Goal: Task Accomplishment & Management: Complete application form

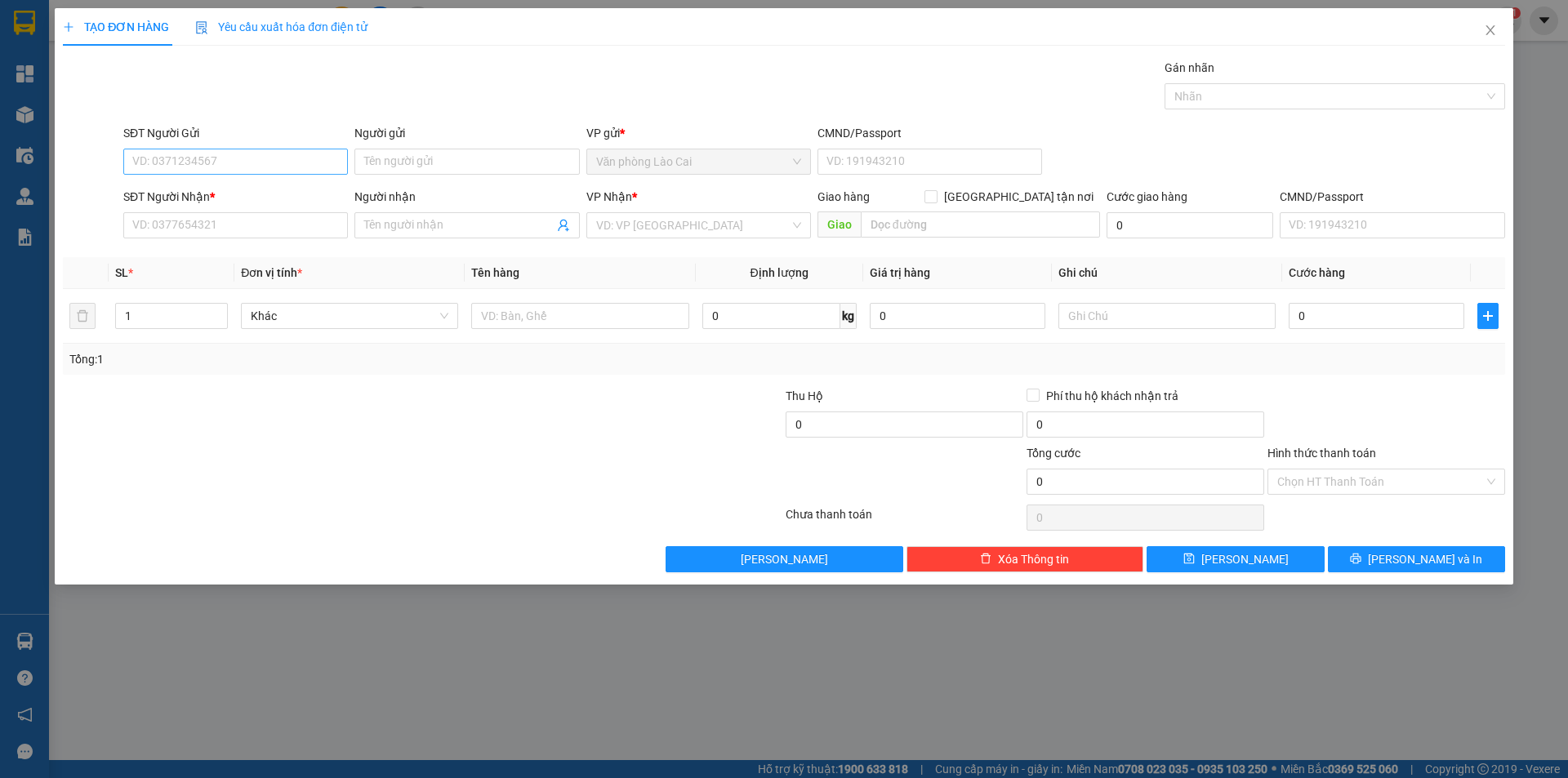
click at [243, 155] on input "SĐT Người Gửi" at bounding box center [236, 161] width 224 height 26
type input "471"
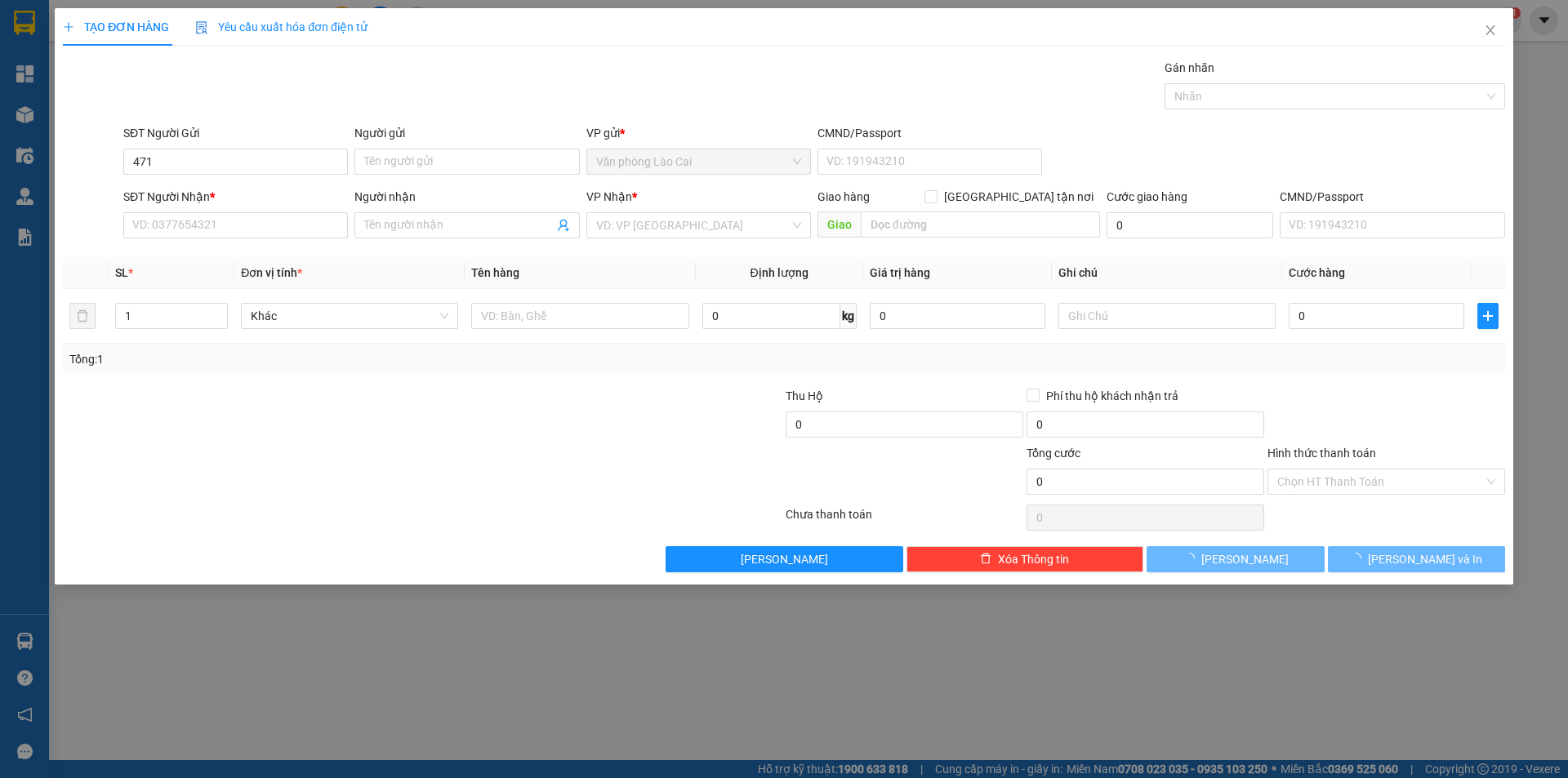
drag, startPoint x: 172, startPoint y: 159, endPoint x: 107, endPoint y: 156, distance: 65.1
click at [107, 156] on div "SĐT Người Gửi 471 471 Người gửi Tên người gửi VP gửi * Văn phòng Lào Cai CMND/P…" at bounding box center [784, 153] width 1446 height 57
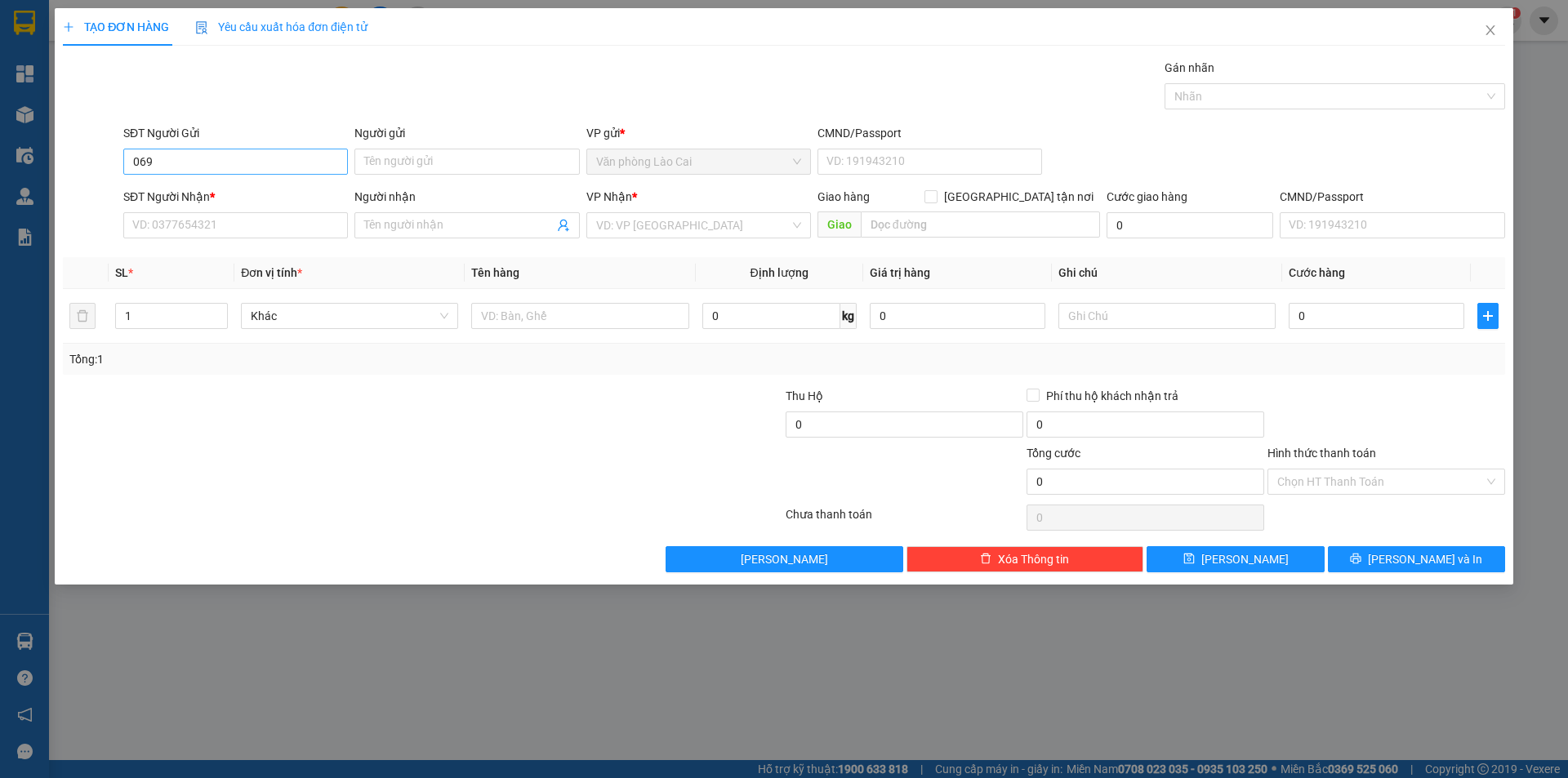
click at [151, 161] on input "069" at bounding box center [236, 161] width 224 height 26
click at [179, 196] on div "0973858069" at bounding box center [236, 194] width 205 height 18
type input "0973858069"
type input "0914471472"
type input "hà tĩnh"
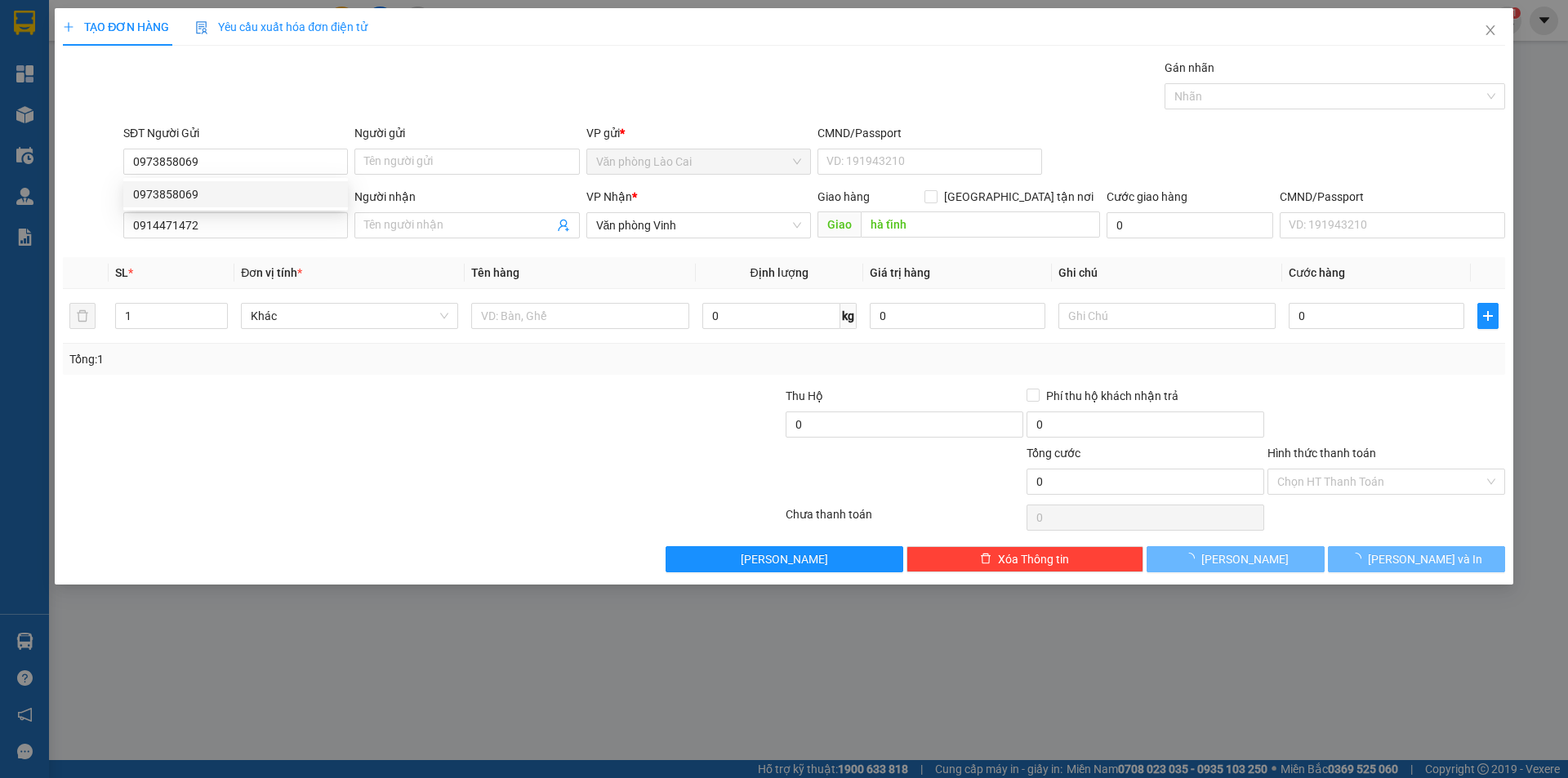
type input "280.000"
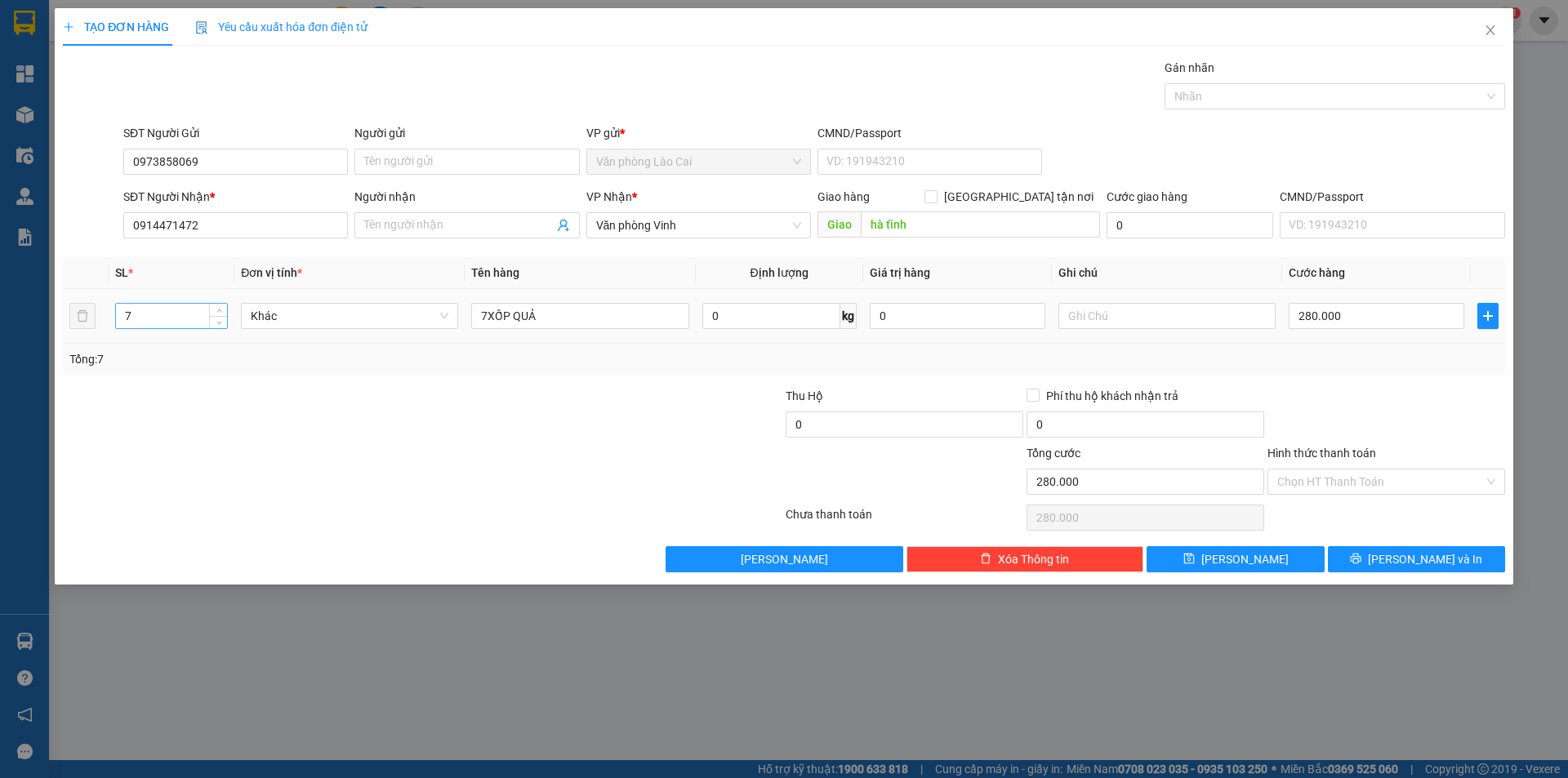
type input "0973858069"
click at [140, 317] on input "7" at bounding box center [172, 316] width 111 height 25
type input "2"
drag, startPoint x: 488, startPoint y: 283, endPoint x: 357, endPoint y: 262, distance: 132.7
click at [383, 275] on table "SL * Đơn vị tính * Tên hàng Định lượng Giá trị hàng Ghi chú Cước hàng 2 Khác 7X…" at bounding box center [784, 301] width 1443 height 87
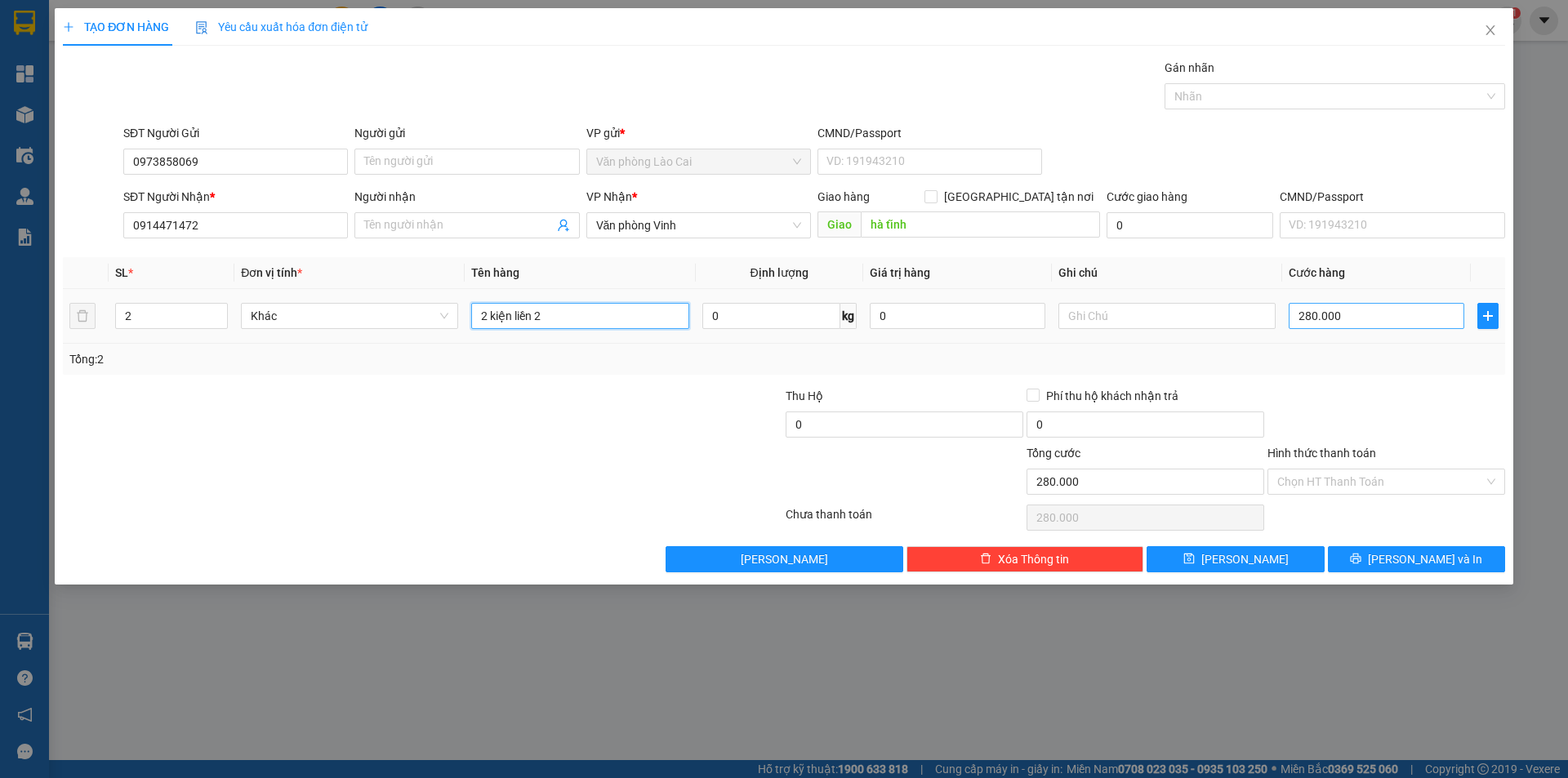
type input "2 kiện liền 2"
click at [1342, 322] on input "280.000" at bounding box center [1376, 316] width 175 height 26
type input "1"
type input "12"
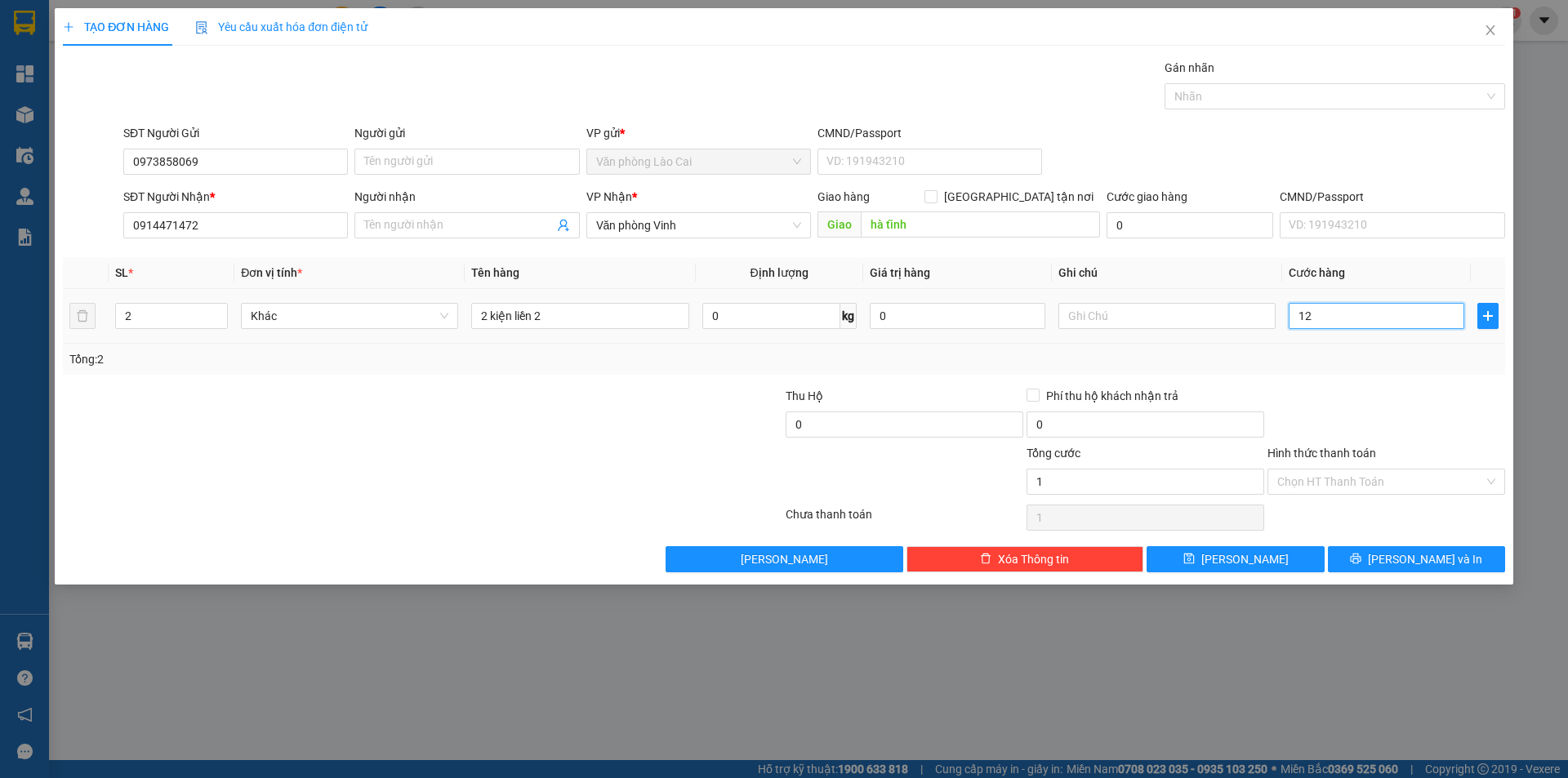
type input "12"
type input "120"
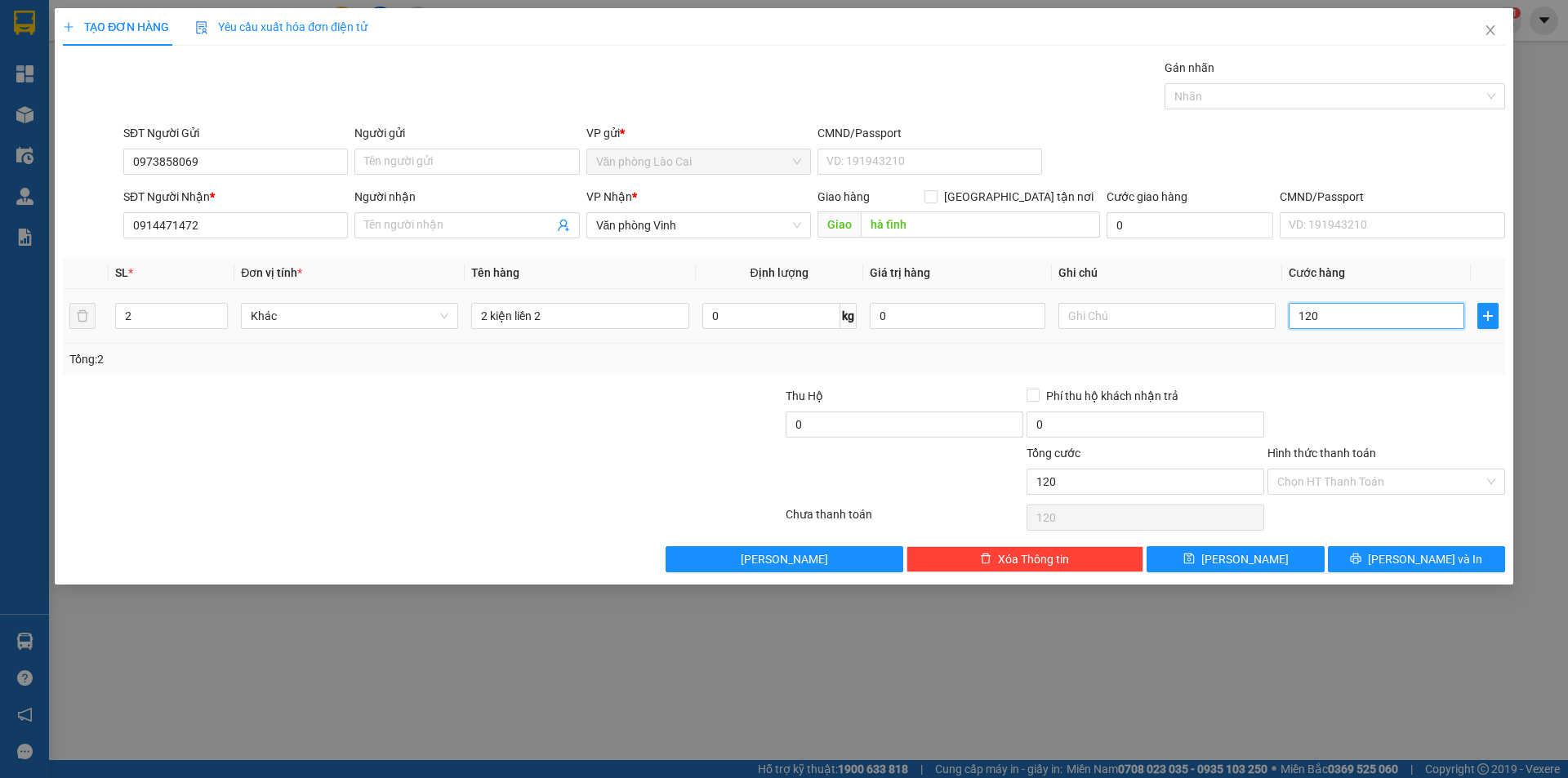
type input "1.200"
type input "12.000"
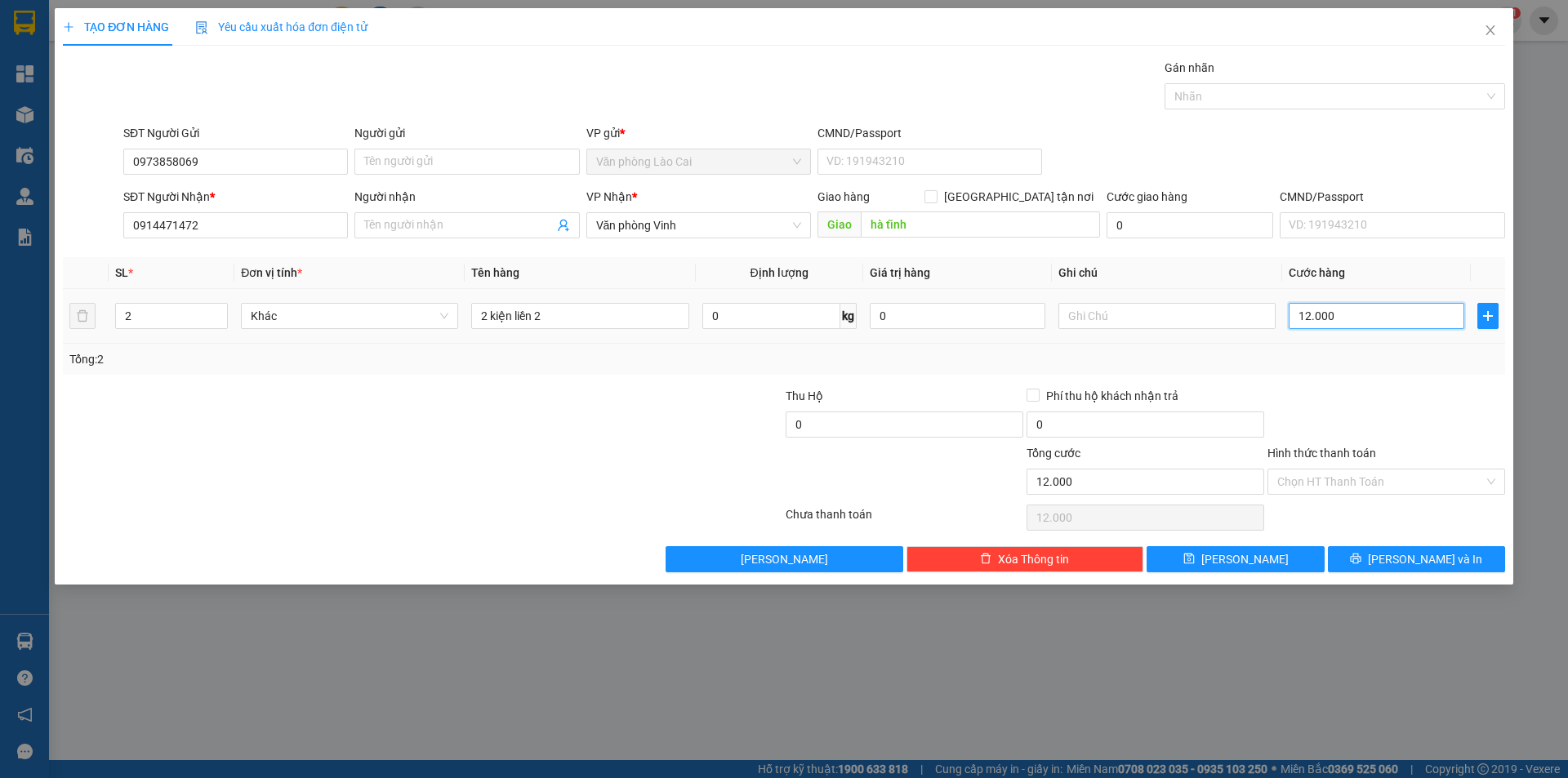
type input "120.000"
click at [1440, 555] on span "[PERSON_NAME] và In" at bounding box center [1425, 559] width 115 height 18
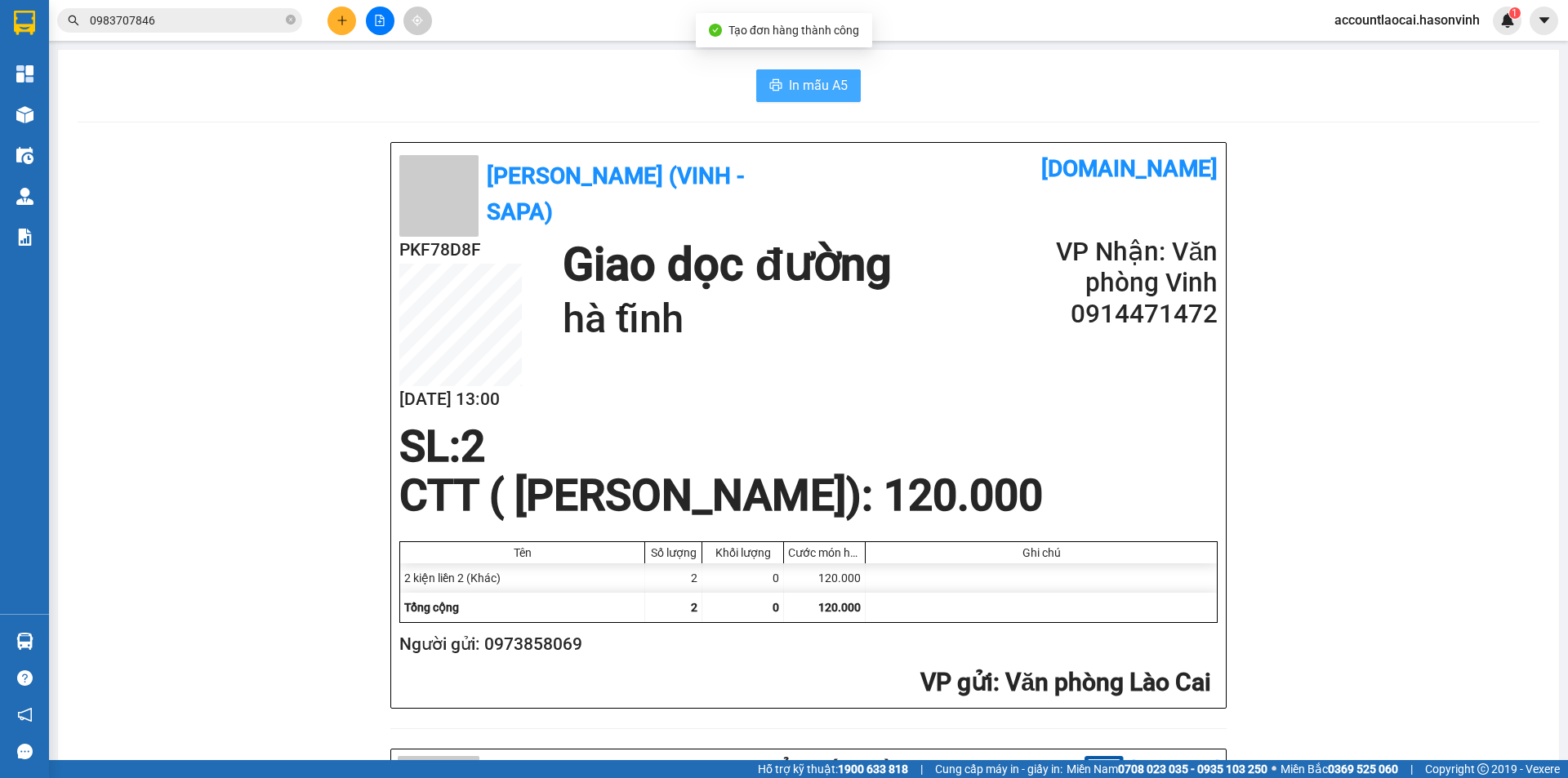
click at [809, 84] on span "In mẫu A5" at bounding box center [818, 85] width 59 height 20
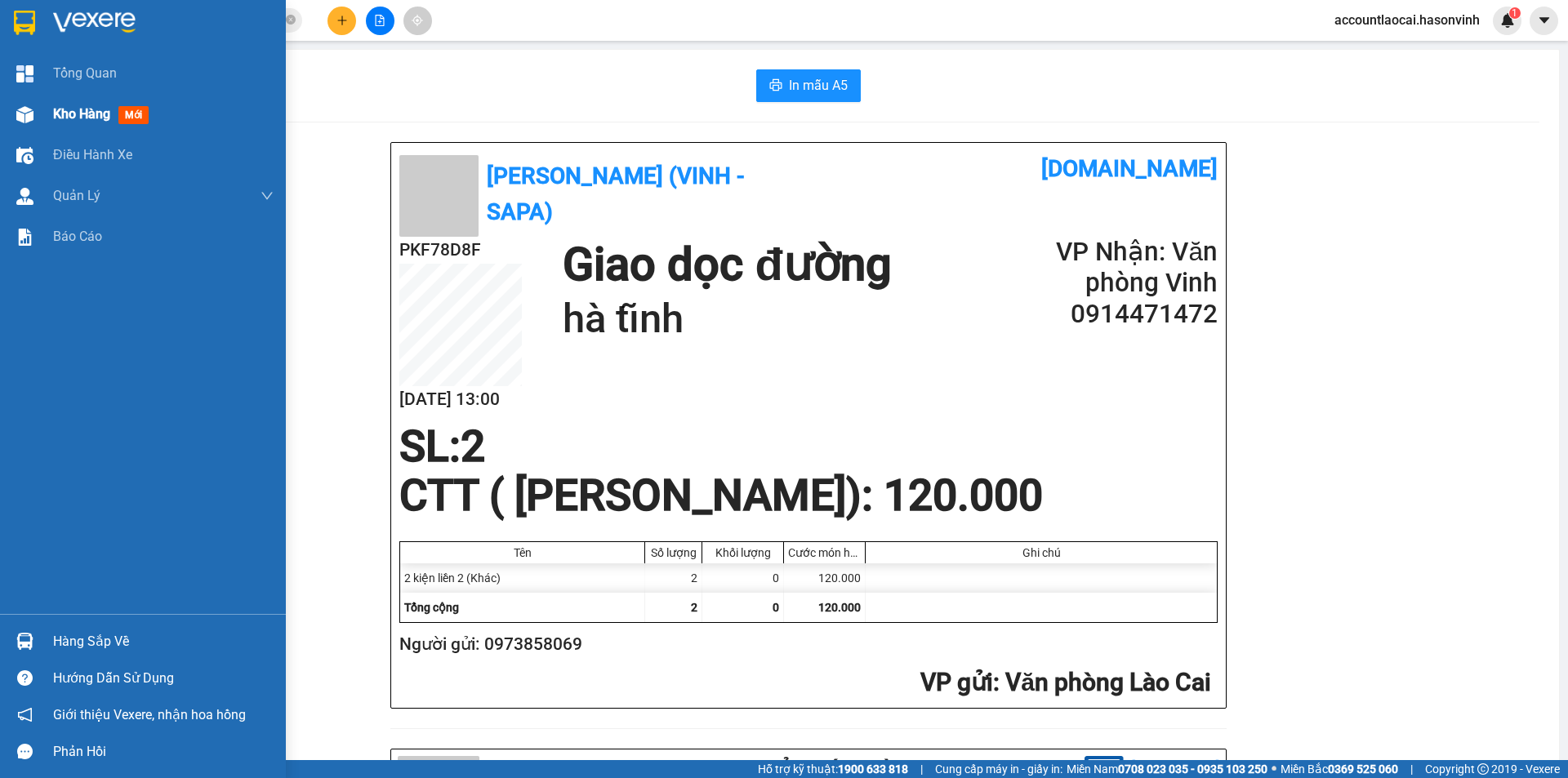
click at [77, 107] on span "Kho hàng" at bounding box center [82, 114] width 57 height 16
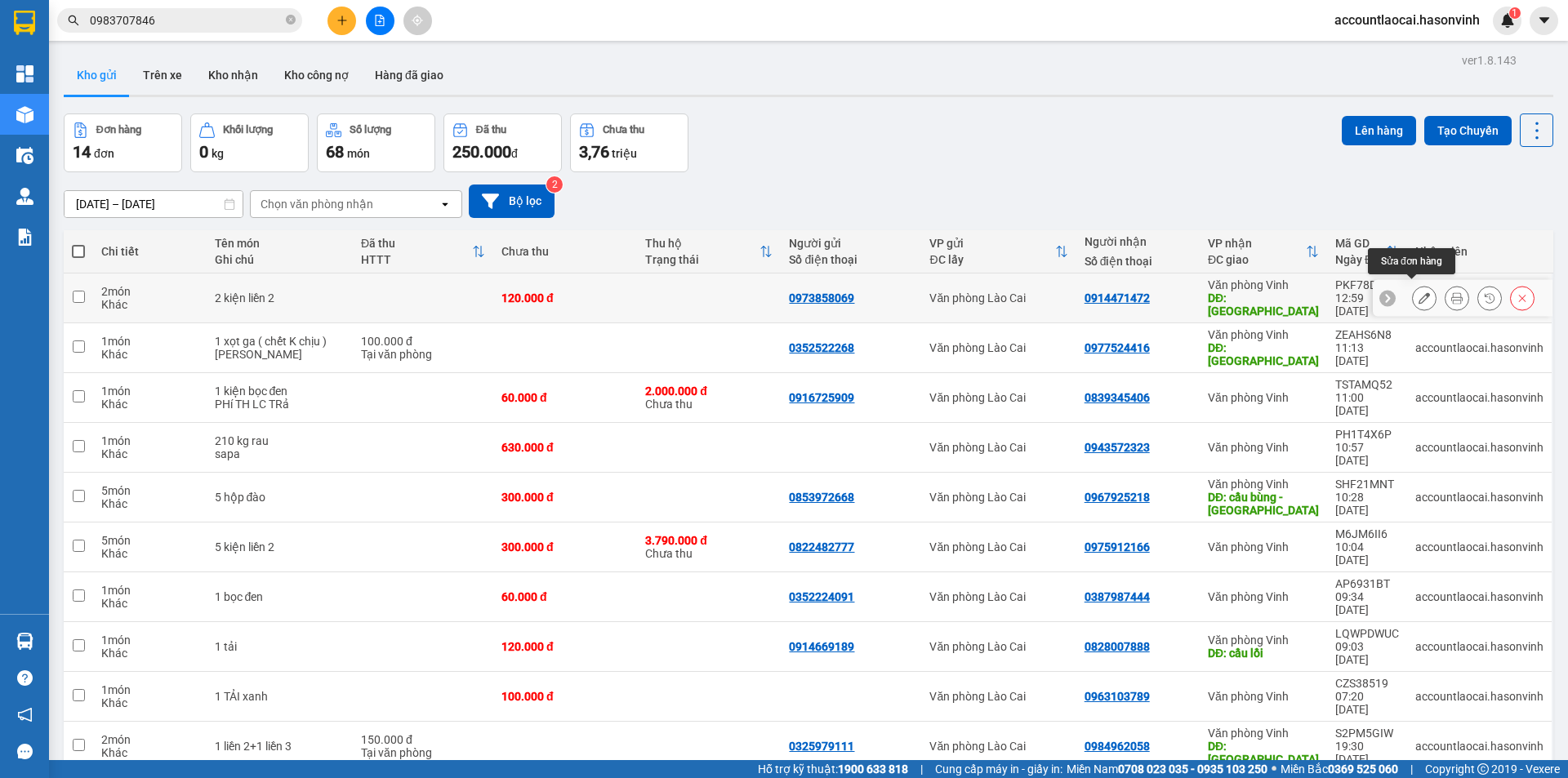
click at [1413, 292] on button at bounding box center [1425, 298] width 23 height 29
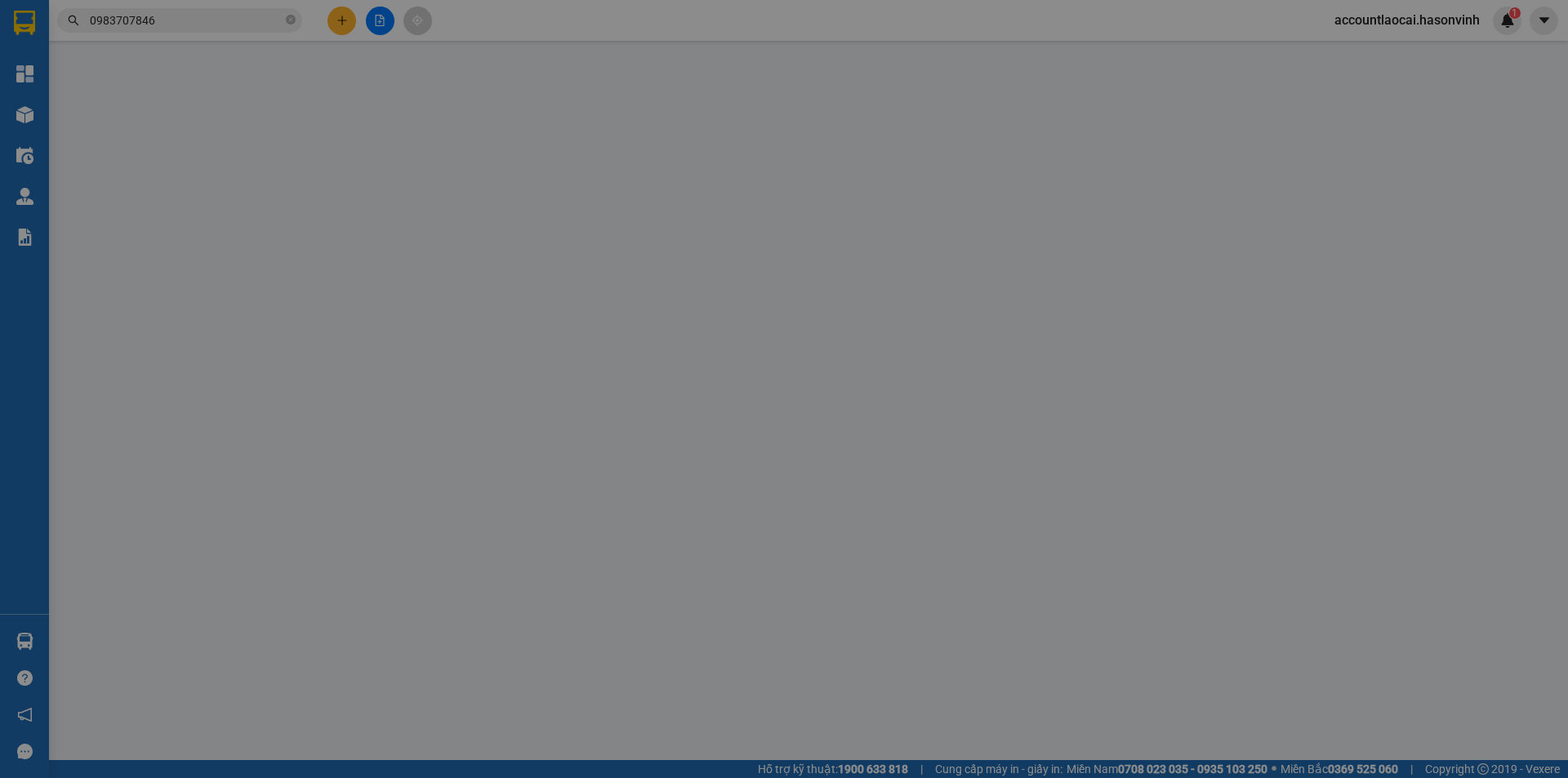
type input "0973858069"
type input "0914471472"
type input "hà tĩnh"
type input "120.000"
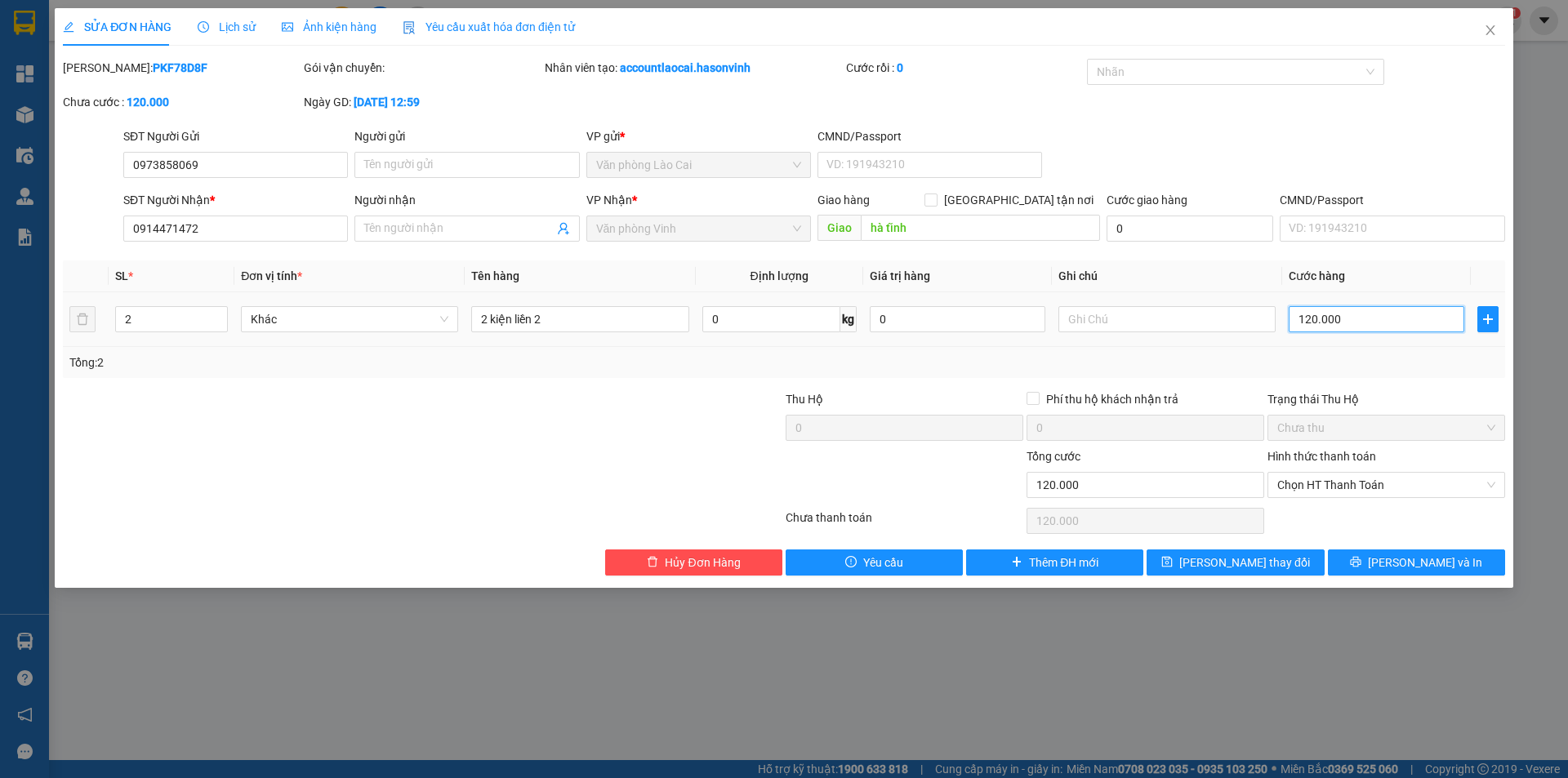
click at [1342, 326] on input "120.000" at bounding box center [1376, 319] width 175 height 26
type input "1"
type input "10"
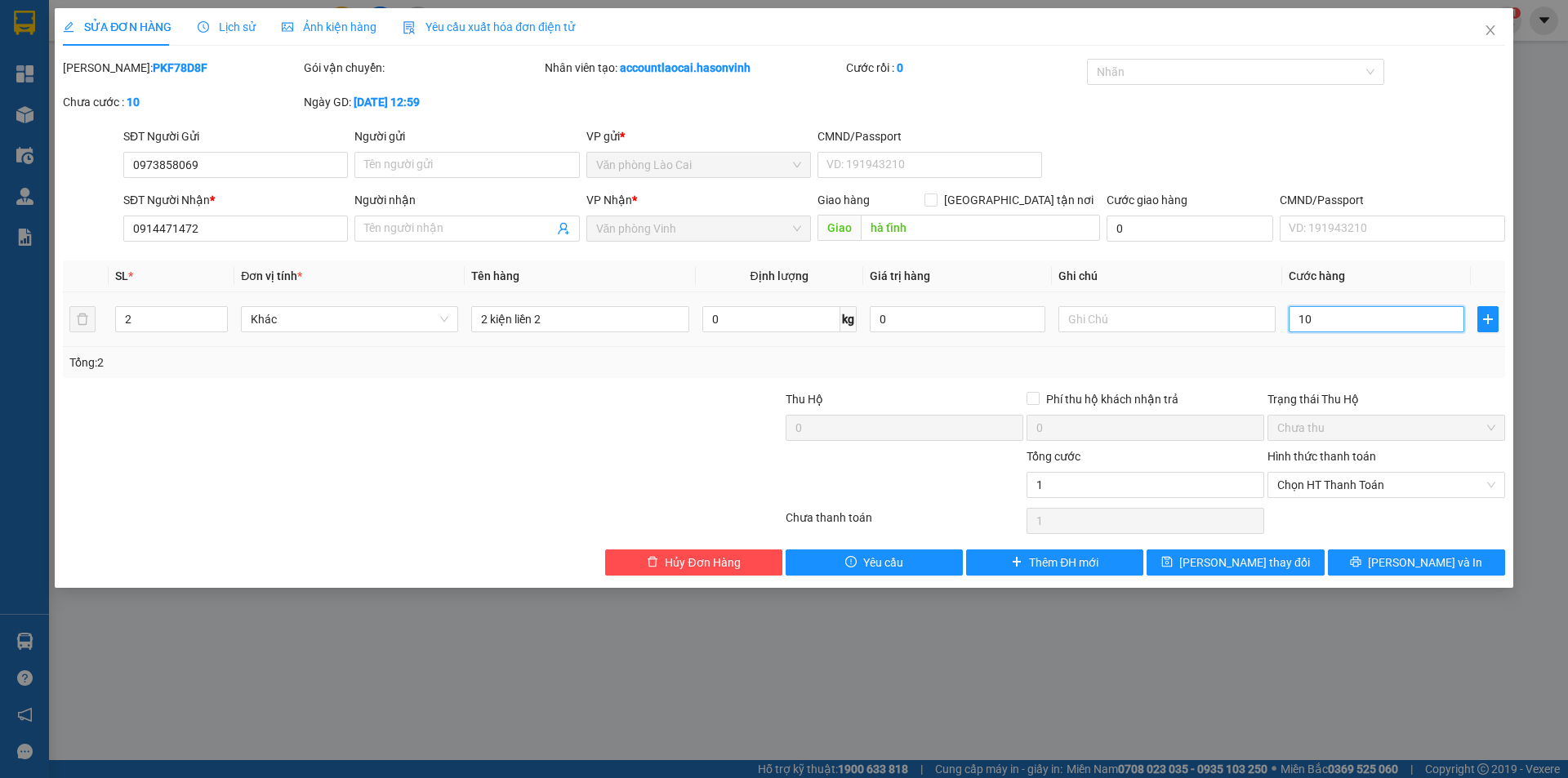
type input "10"
type input "100"
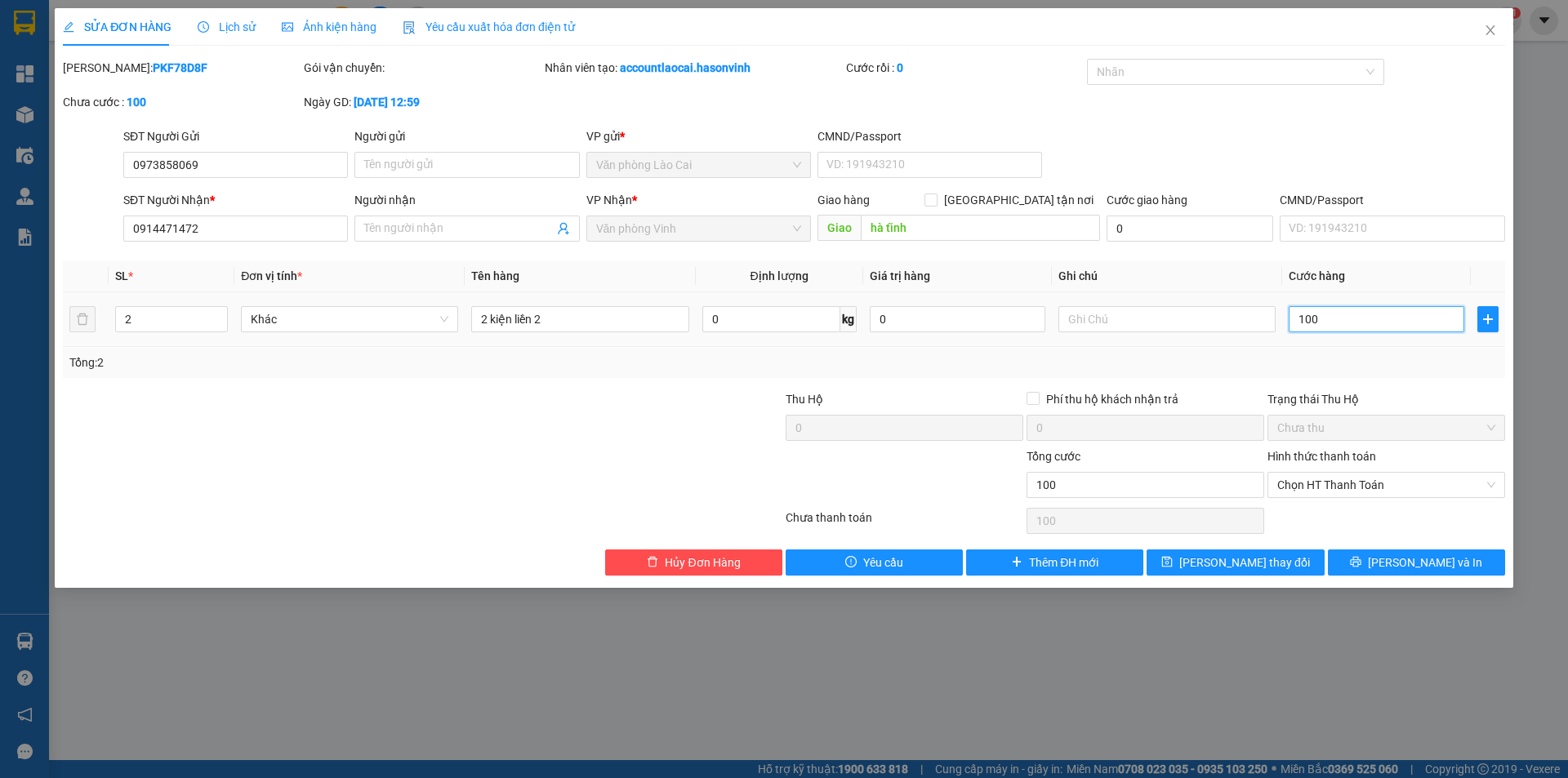
type input "1.000"
type input "10.000"
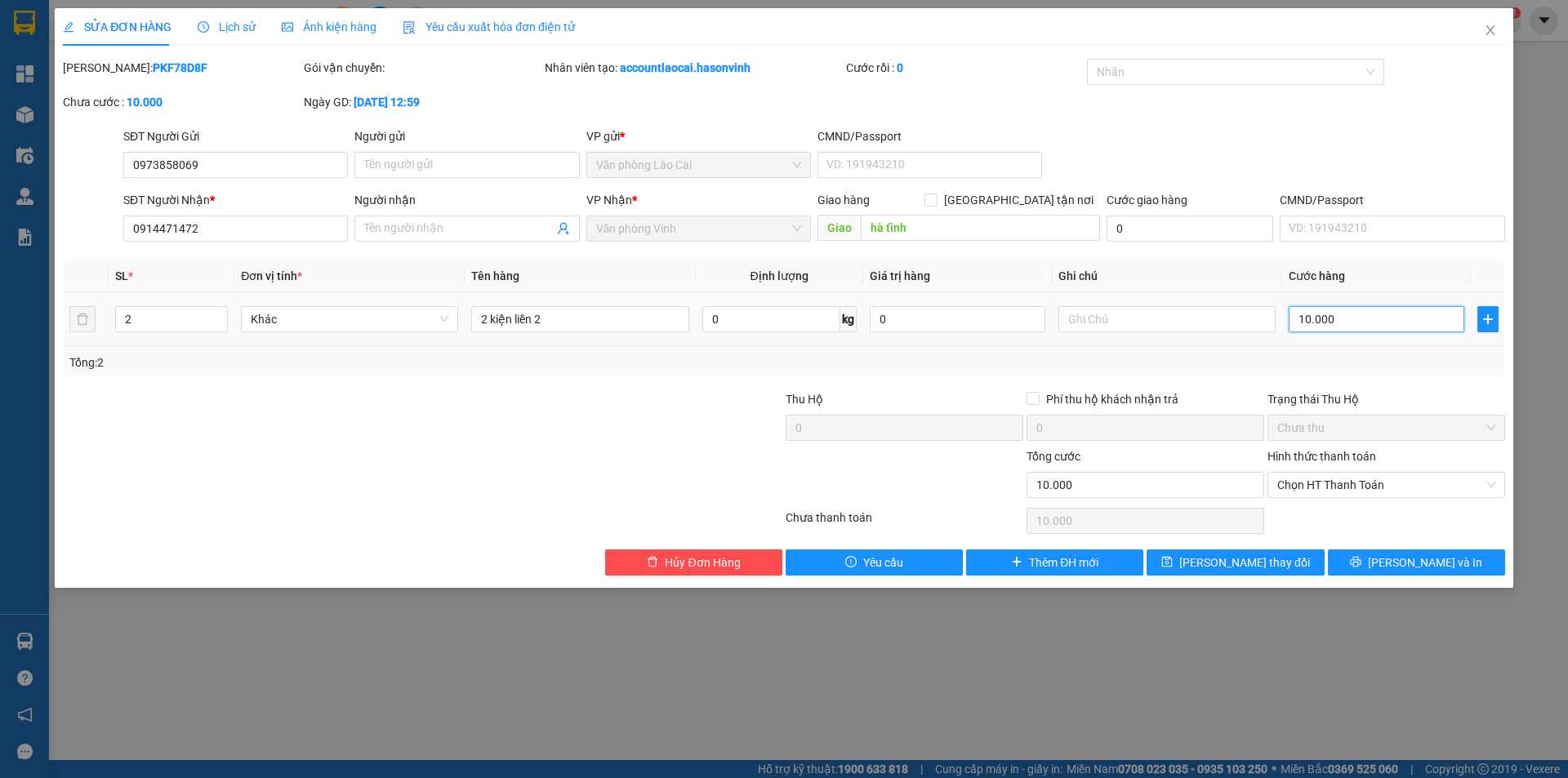
type input "100.000"
click at [1434, 560] on span "[PERSON_NAME] và In" at bounding box center [1425, 563] width 115 height 18
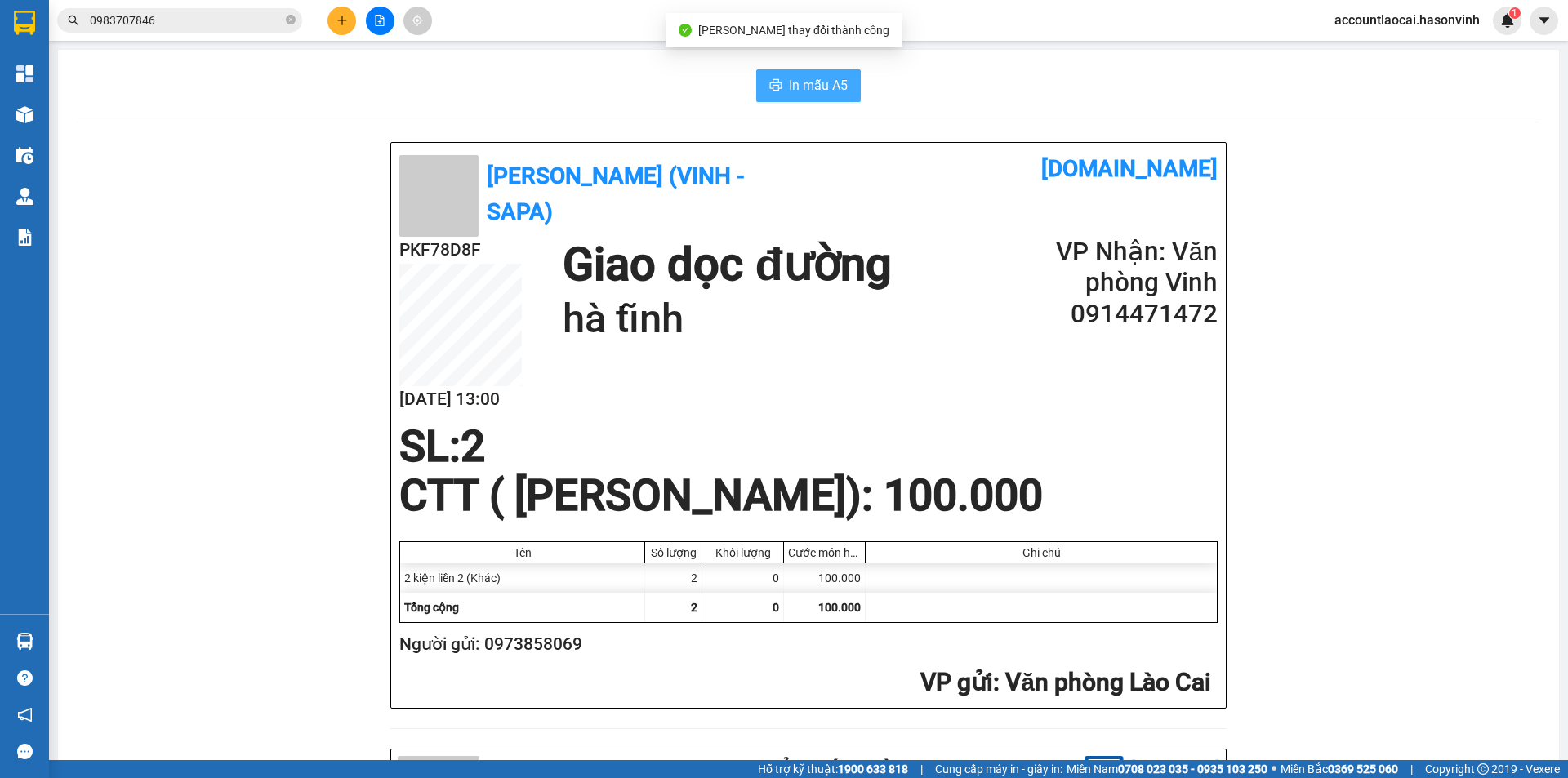
click at [813, 88] on span "In mẫu A5" at bounding box center [818, 85] width 59 height 20
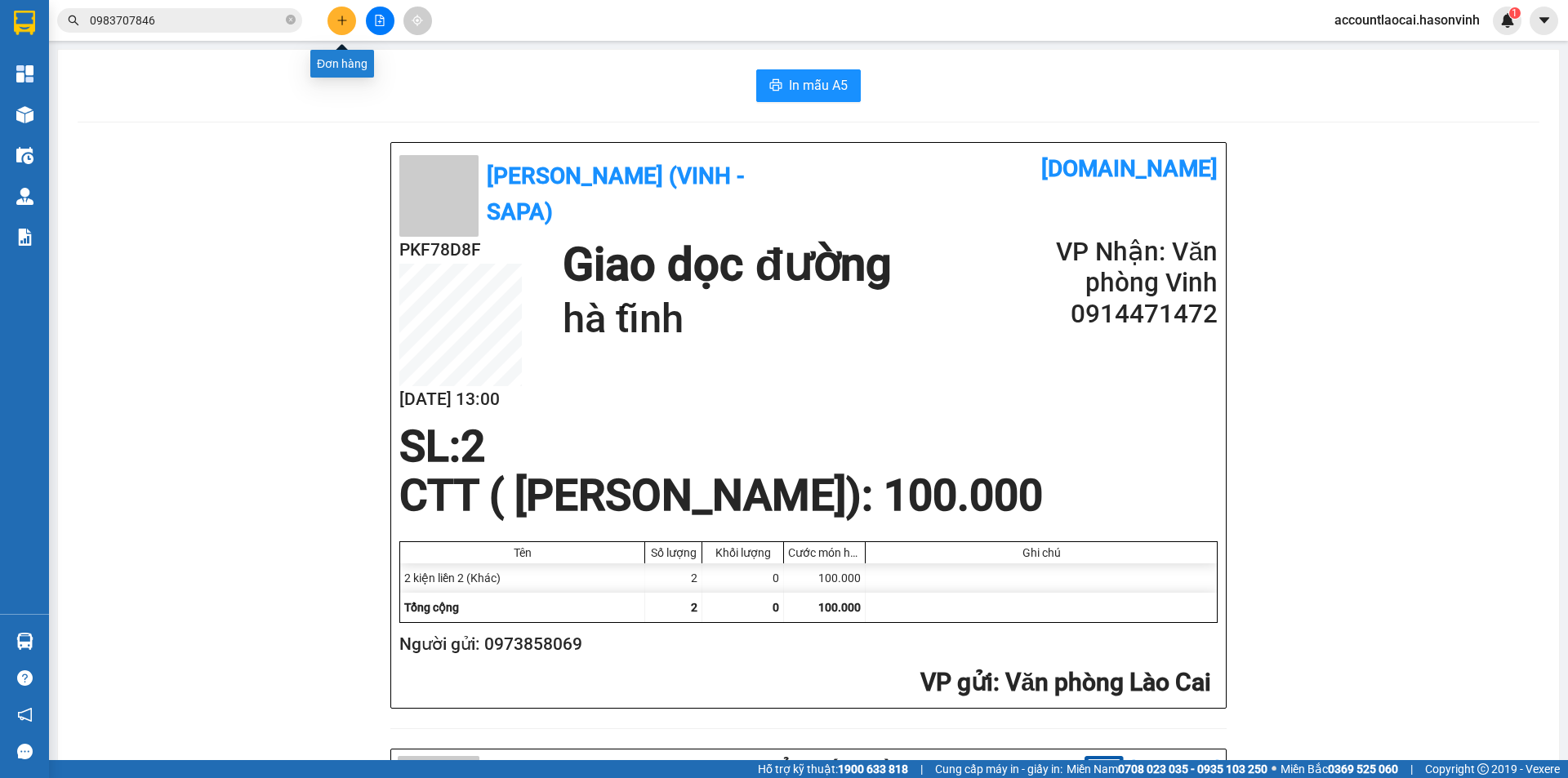
click at [349, 17] on button at bounding box center [342, 20] width 29 height 29
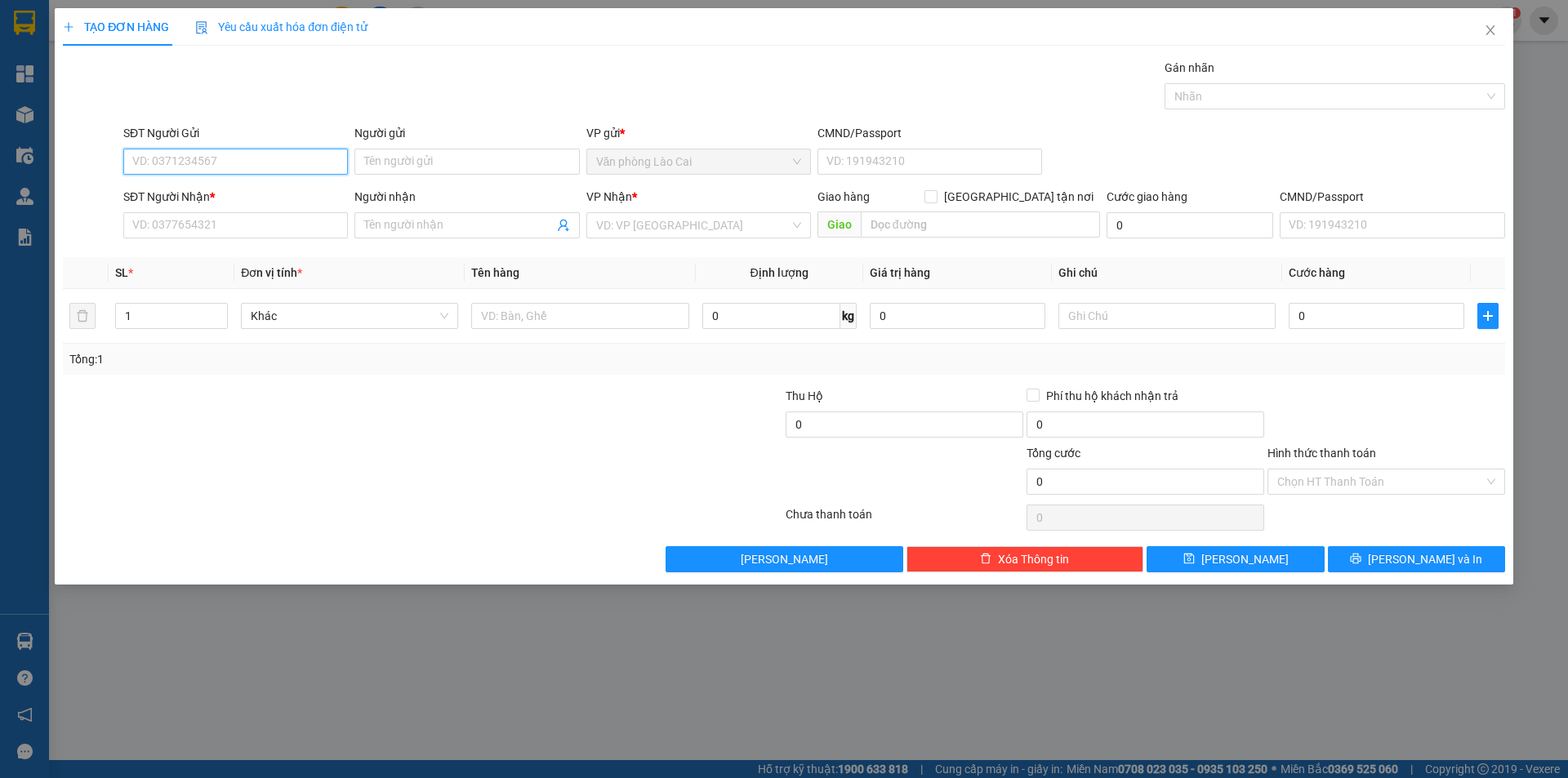
click at [240, 162] on input "SĐT Người Gửi" at bounding box center [236, 161] width 224 height 26
type input "0916559699"
click at [151, 189] on div "0916559699" at bounding box center [236, 194] width 205 height 18
type input "0947504491"
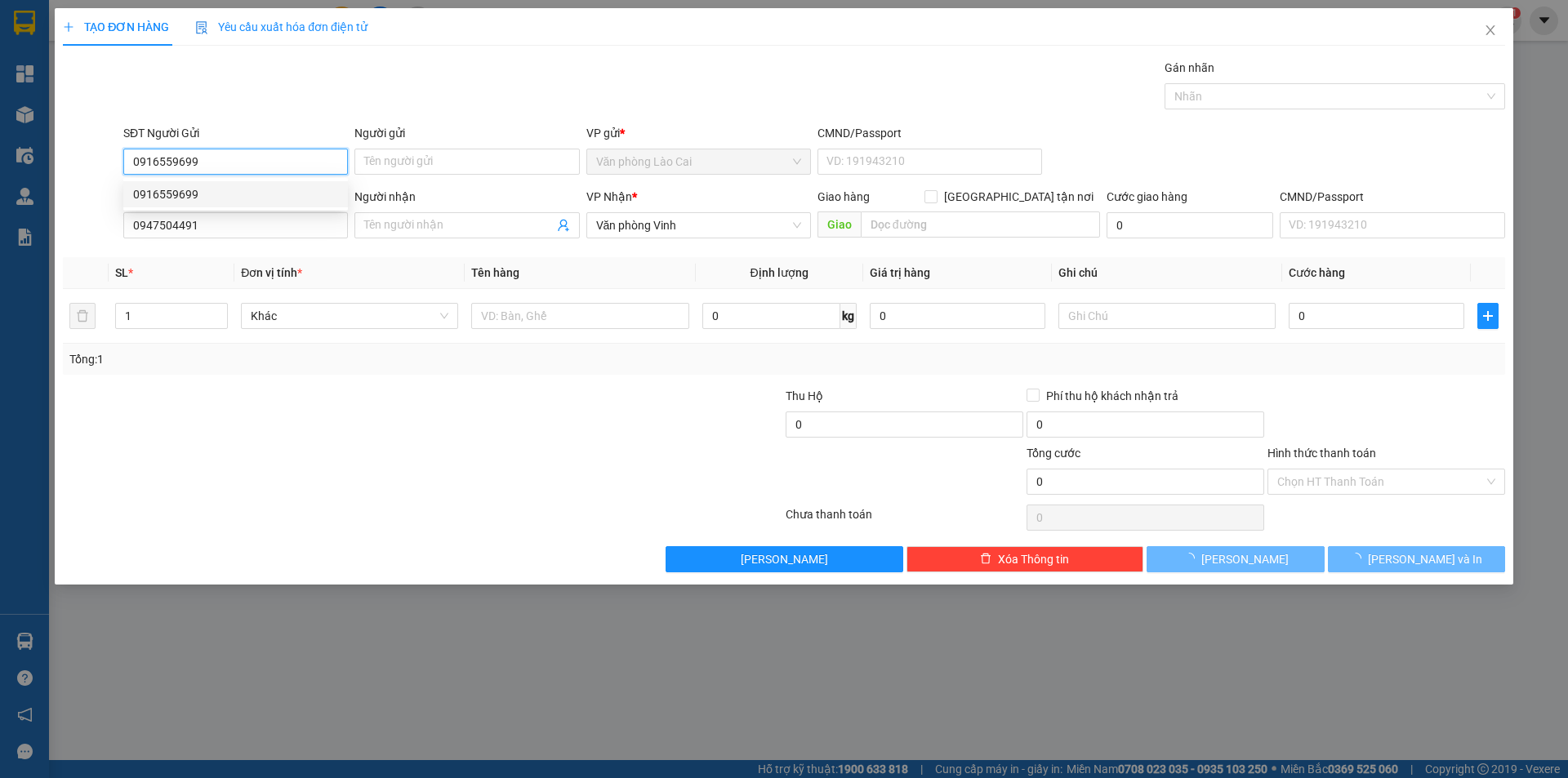
type input "50.000"
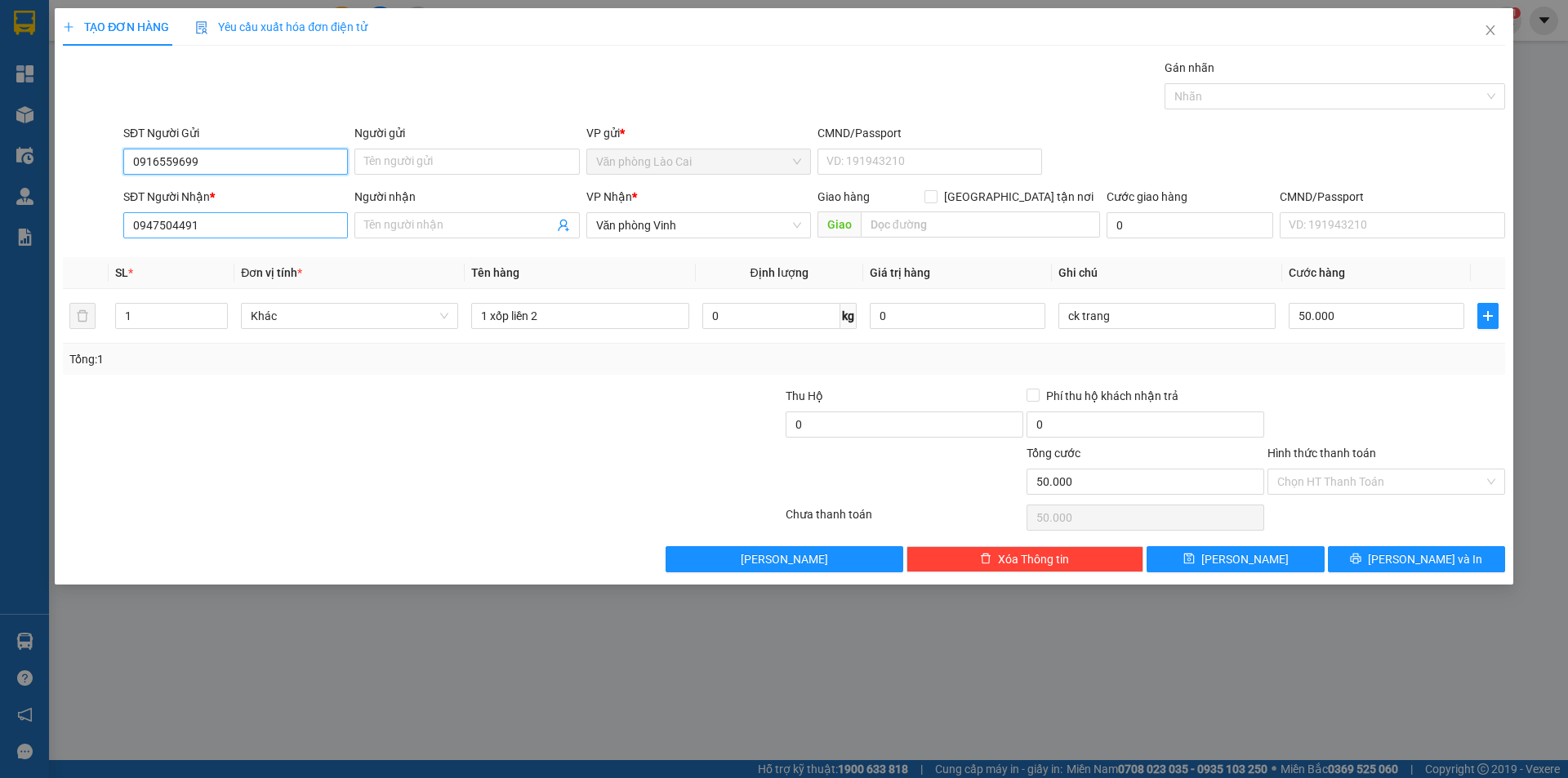
type input "0916559699"
drag, startPoint x: 204, startPoint y: 224, endPoint x: 23, endPoint y: 193, distance: 183.6
click at [23, 193] on div "TẠO ĐƠN HÀNG Yêu cầu xuất hóa đơn điện tử Transit Pickup Surcharge Ids Transit …" at bounding box center [784, 389] width 1568 height 778
type input "0982796266"
click at [235, 251] on div "0982796266" at bounding box center [236, 258] width 205 height 18
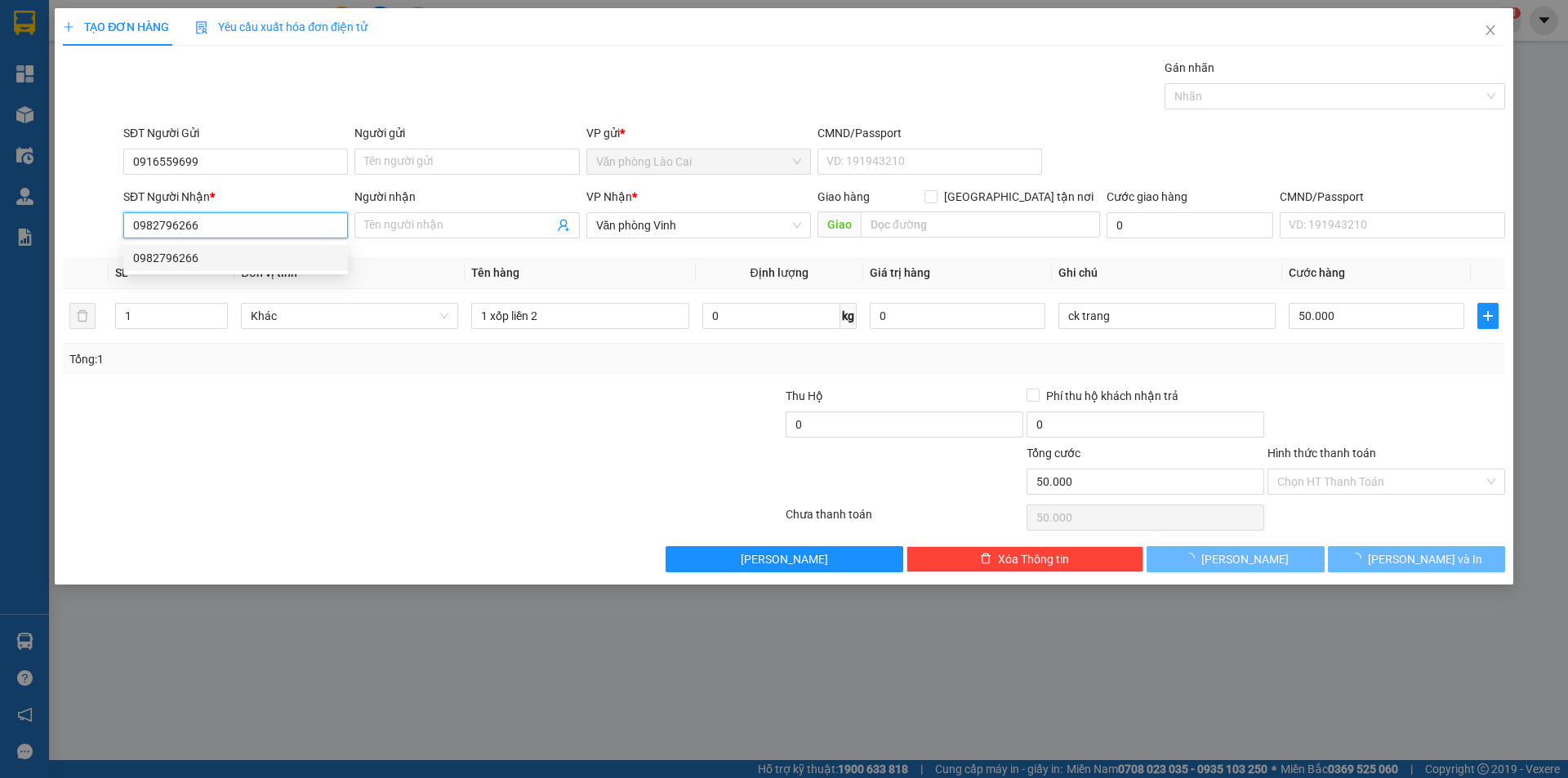
type input "100.000"
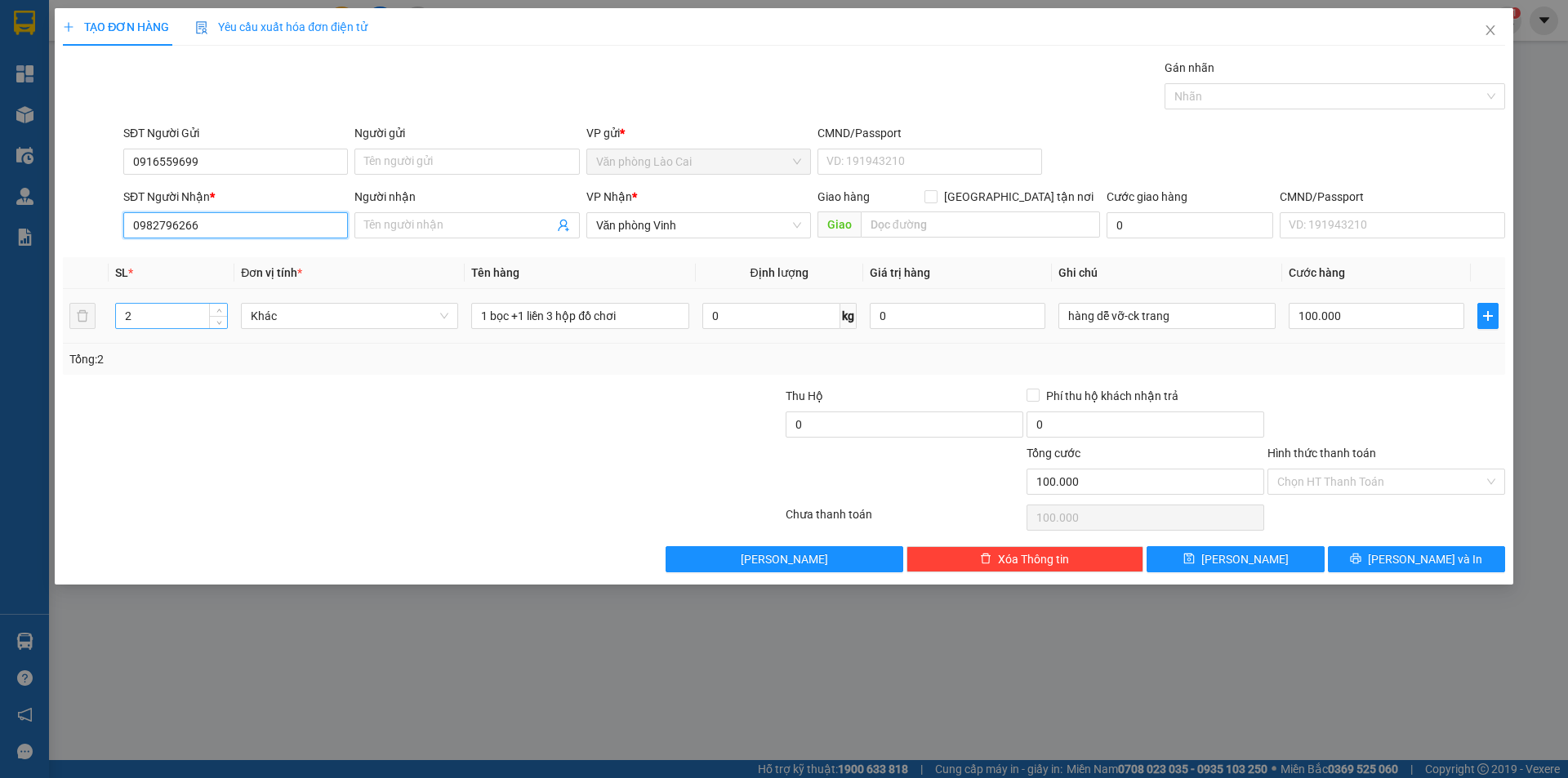
type input "0982796266"
click at [174, 310] on input "2" at bounding box center [172, 316] width 111 height 25
click at [175, 310] on input "number" at bounding box center [172, 316] width 111 height 25
type input "4"
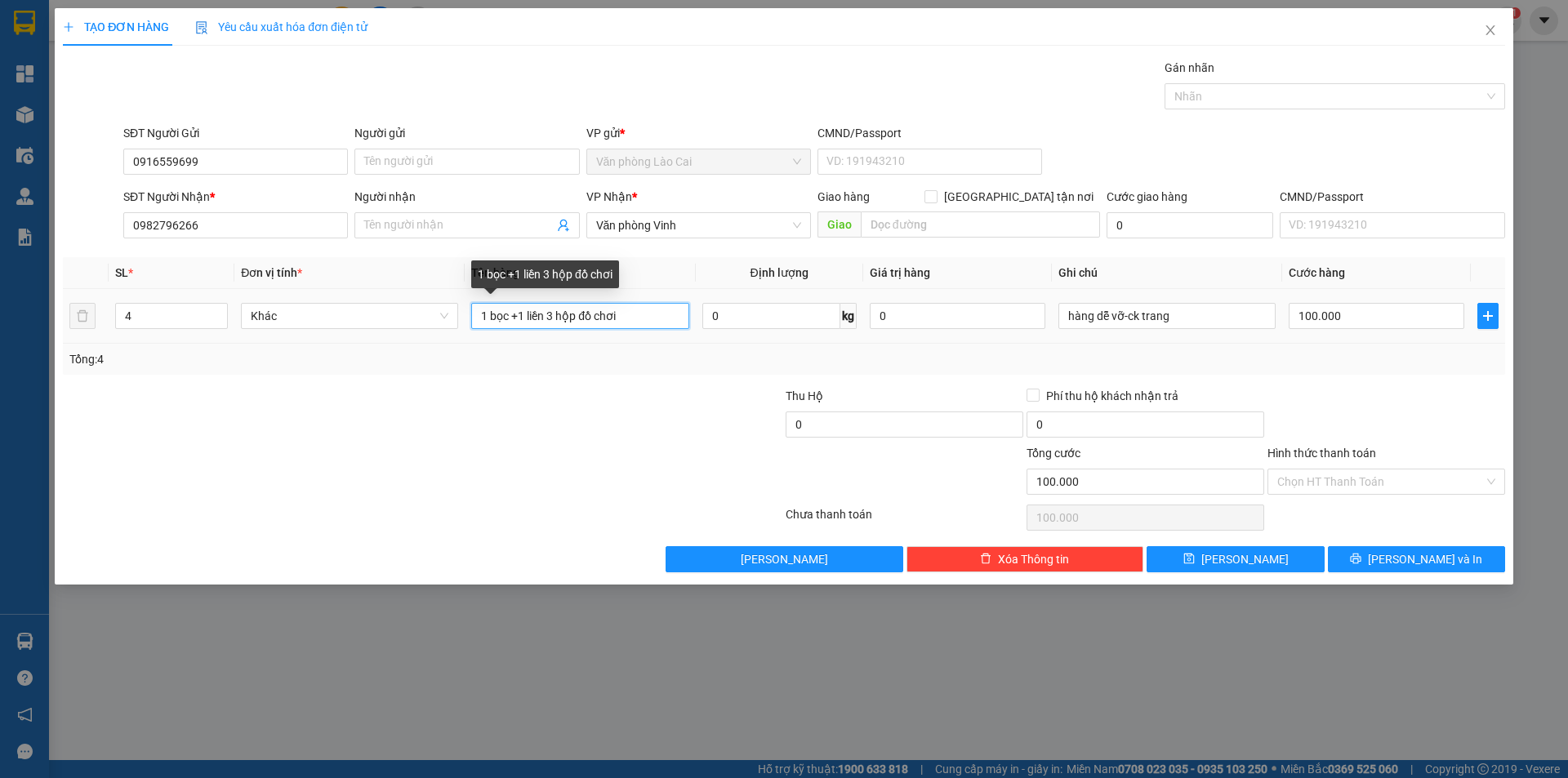
drag, startPoint x: 649, startPoint y: 317, endPoint x: 374, endPoint y: 290, distance: 276.3
click at [374, 290] on tr "4 Khác 1 bọc +1 liền 3 hộp đồ chơi 0 kg 0 hàng dễ vỡ-ck trang 100.000" at bounding box center [784, 316] width 1443 height 55
type input "1 bọc hộp xanh + 3 thùng"
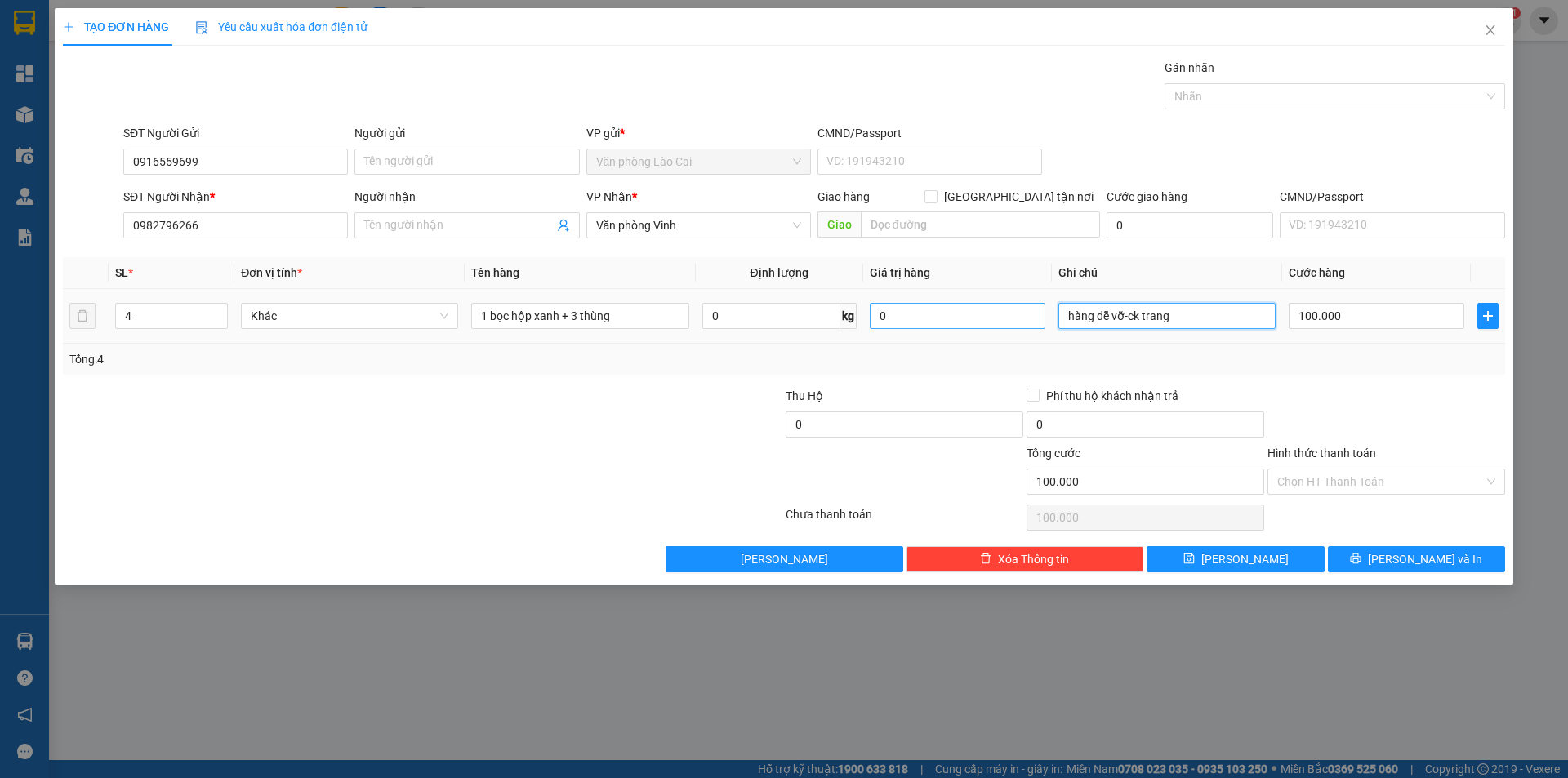
drag, startPoint x: 1199, startPoint y: 321, endPoint x: 1001, endPoint y: 319, distance: 198.0
click at [1001, 319] on tr "4 Khác 1 bọc hộp xanh + 3 thùng 0 kg 0 hàng dễ vỡ-ck trang 100.000" at bounding box center [784, 316] width 1443 height 55
click at [1371, 314] on input "100.000" at bounding box center [1376, 316] width 175 height 26
type input "1"
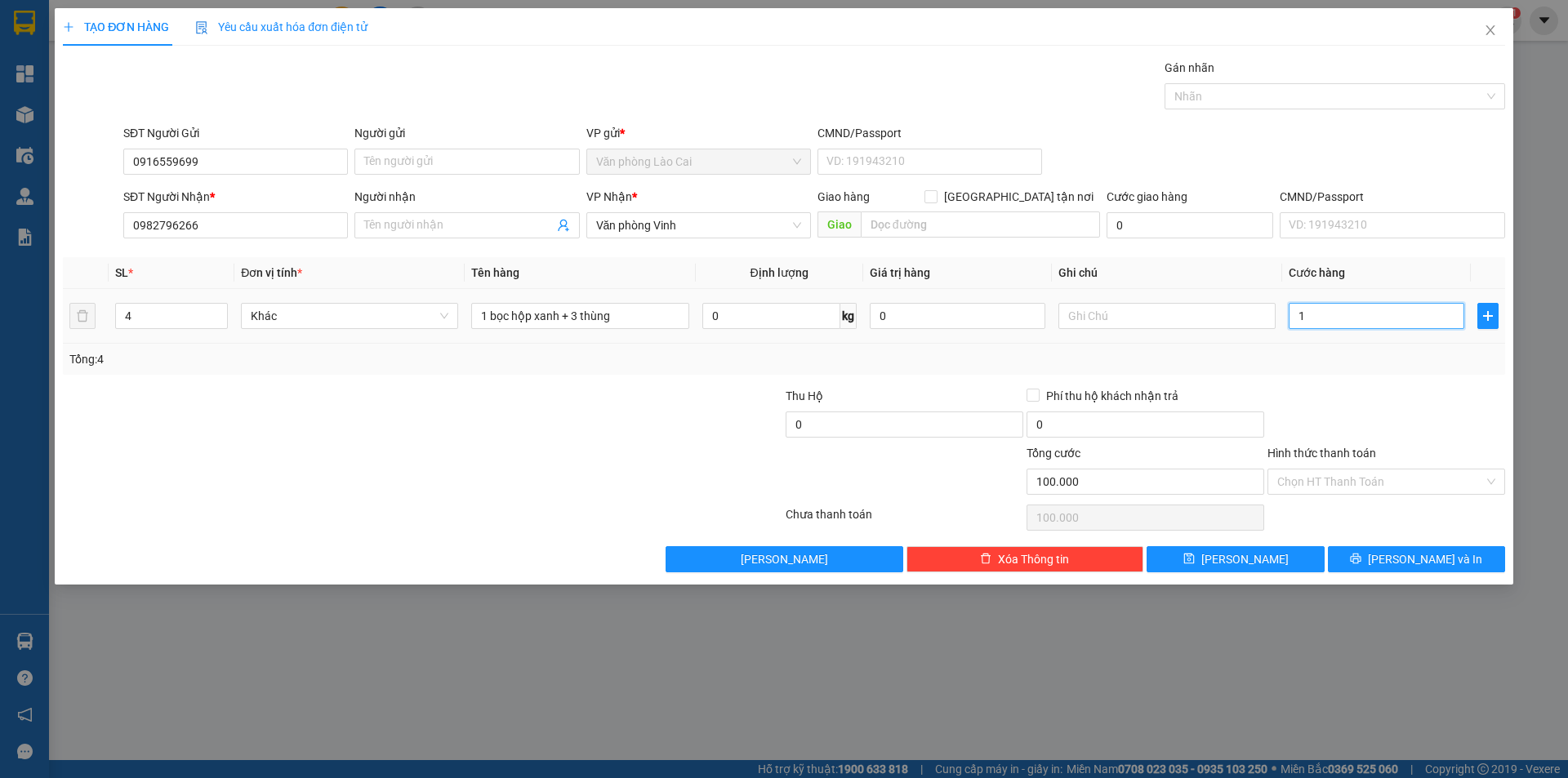
type input "1"
type input "18"
type input "180"
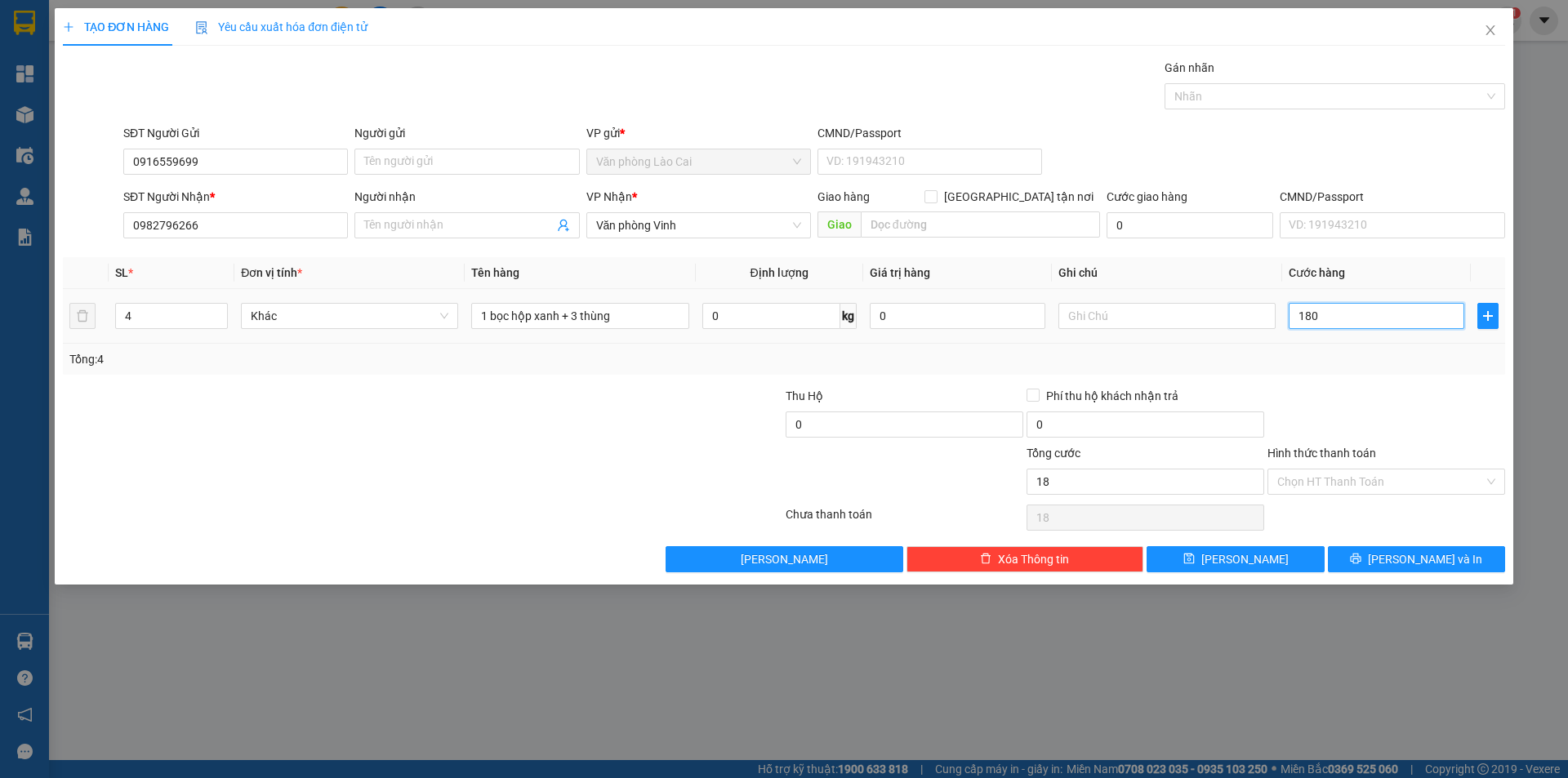
type input "180"
type input "1.800"
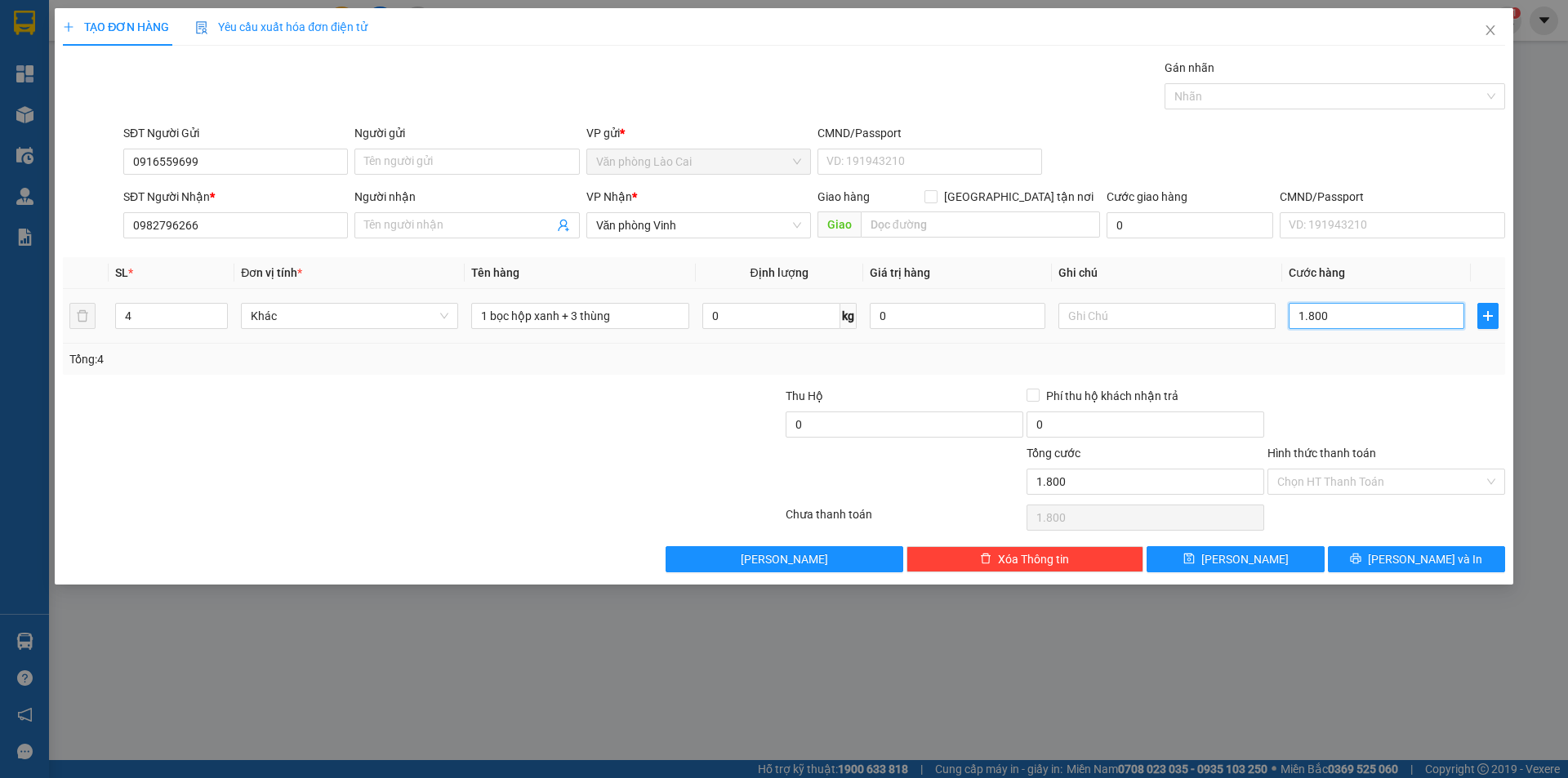
type input "18.000"
type input "180.000"
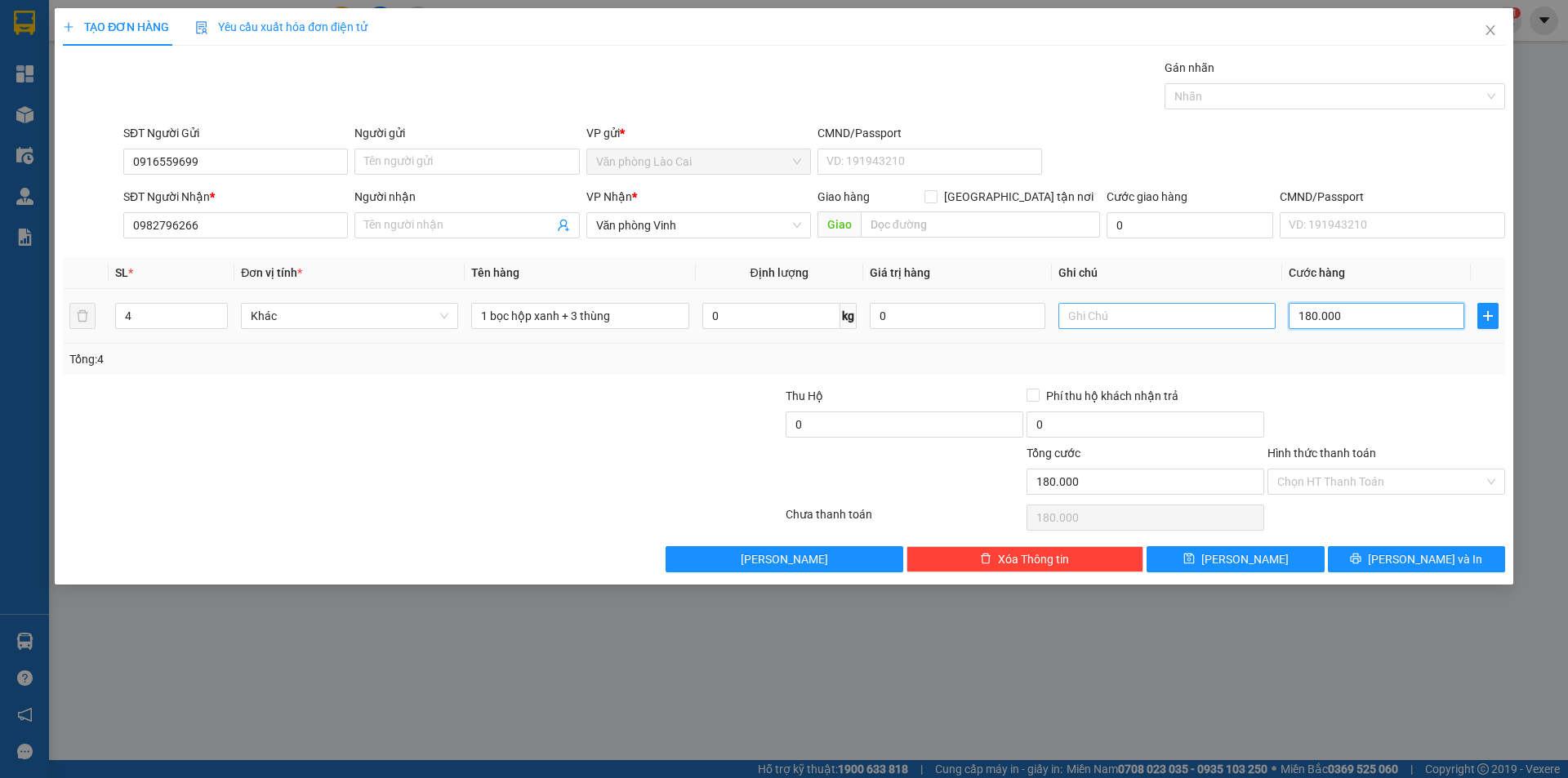
type input "180.000"
click at [1148, 317] on input "text" at bounding box center [1167, 316] width 217 height 26
type input "ck [PERSON_NAME]"
click at [1350, 479] on input "Hình thức thanh toán" at bounding box center [1380, 482] width 206 height 25
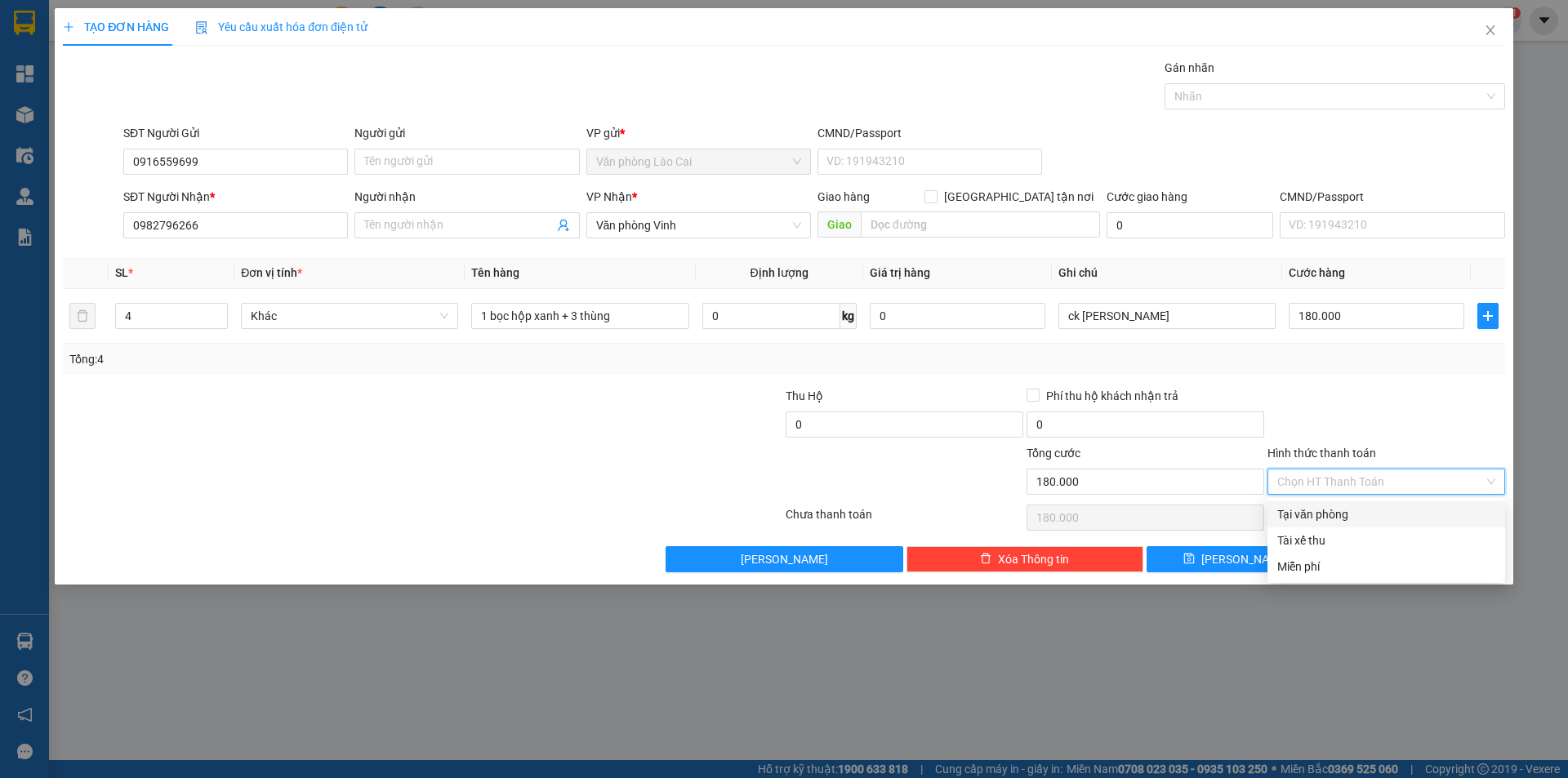
click at [1361, 513] on div "Tại văn phòng" at bounding box center [1386, 514] width 218 height 18
type input "0"
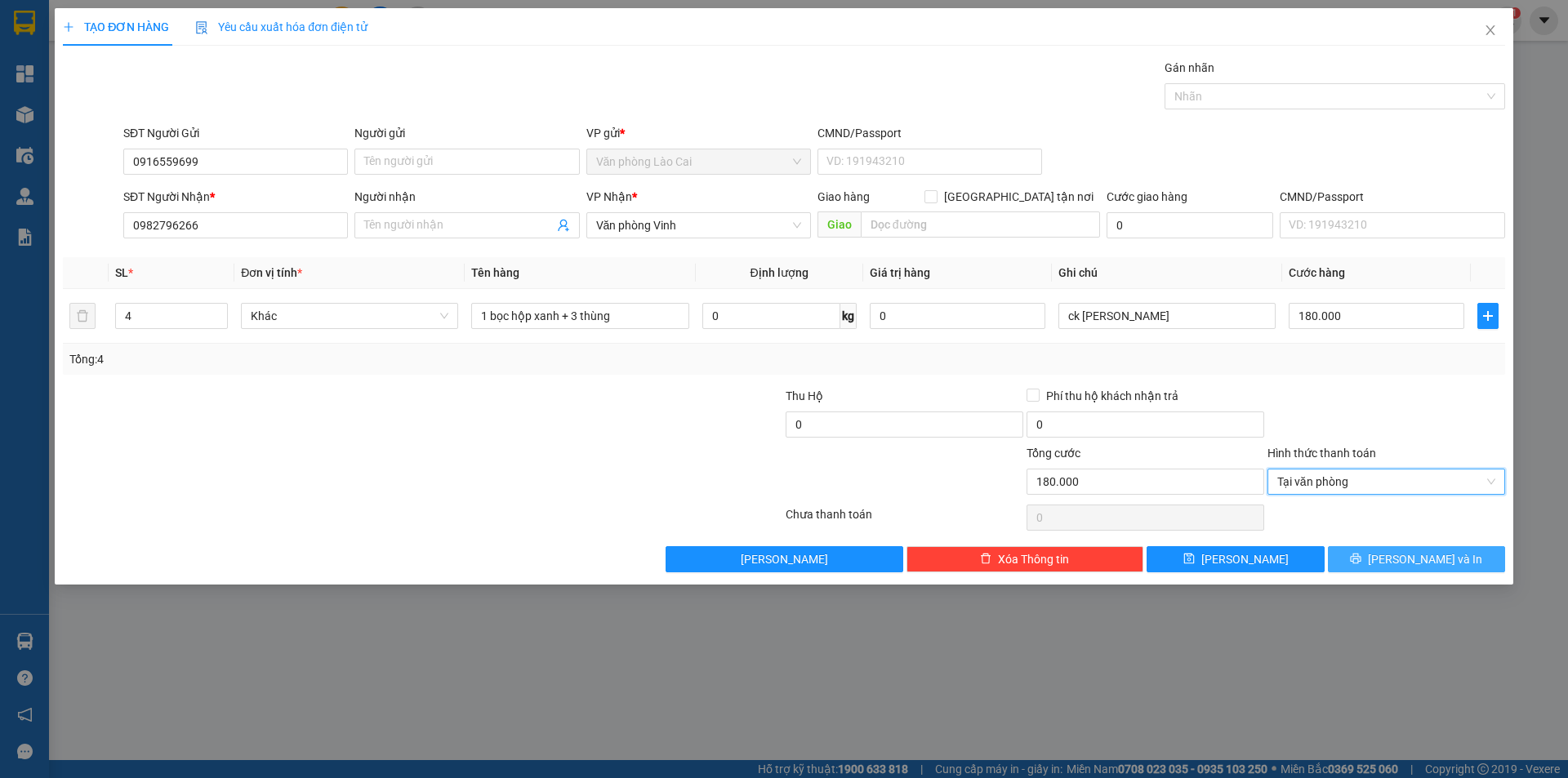
click at [1381, 554] on button "[PERSON_NAME] và In" at bounding box center [1416, 559] width 177 height 26
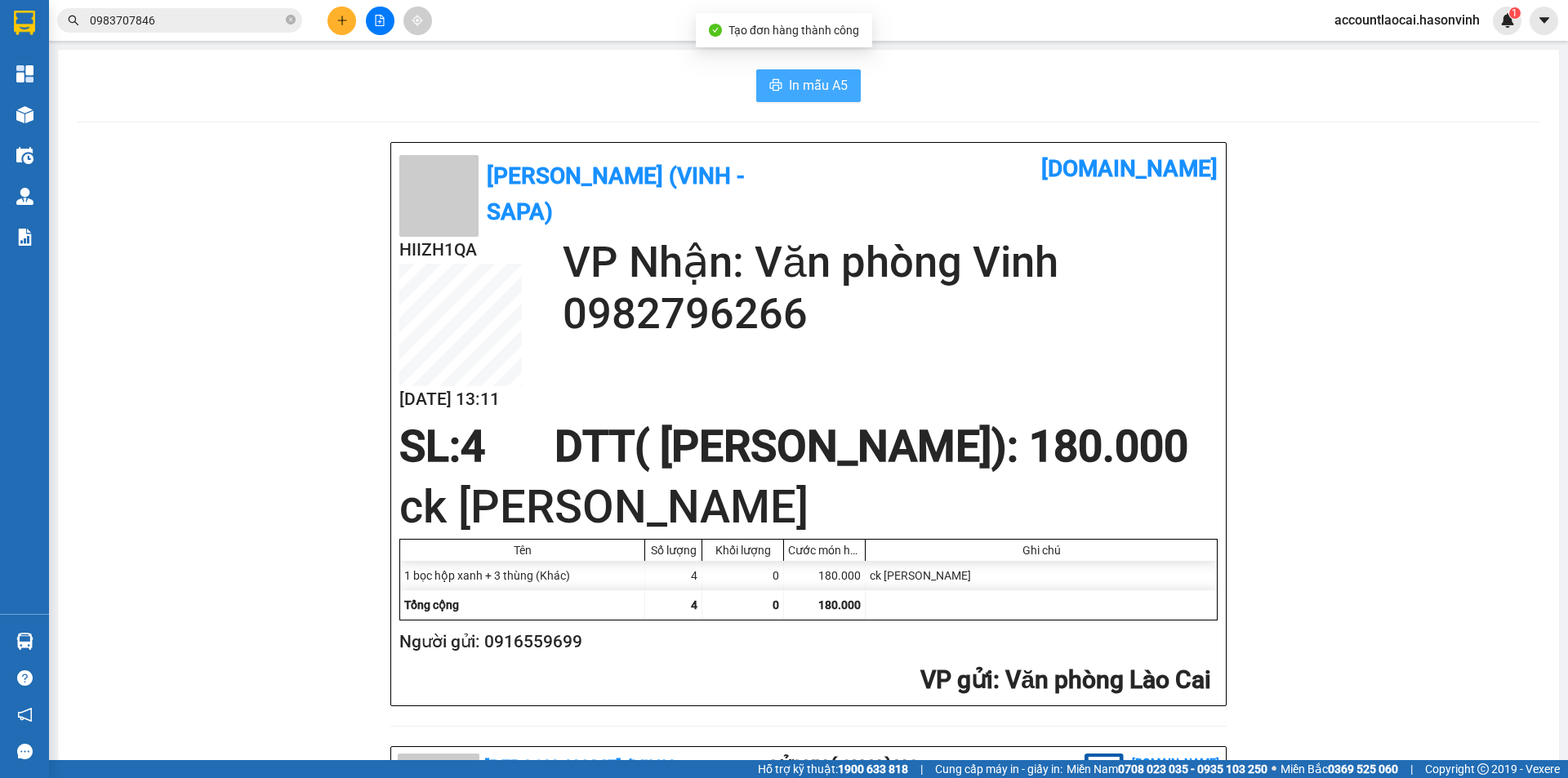
click at [827, 79] on span "In mẫu A5" at bounding box center [818, 85] width 59 height 20
